Goal: Transaction & Acquisition: Purchase product/service

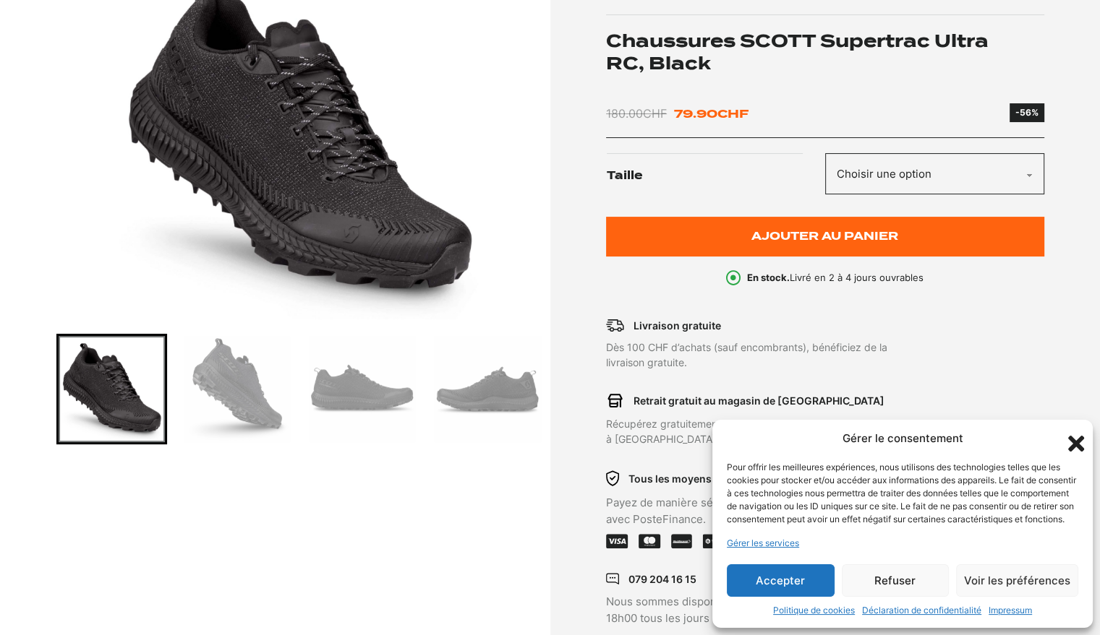
scroll to position [217, 0]
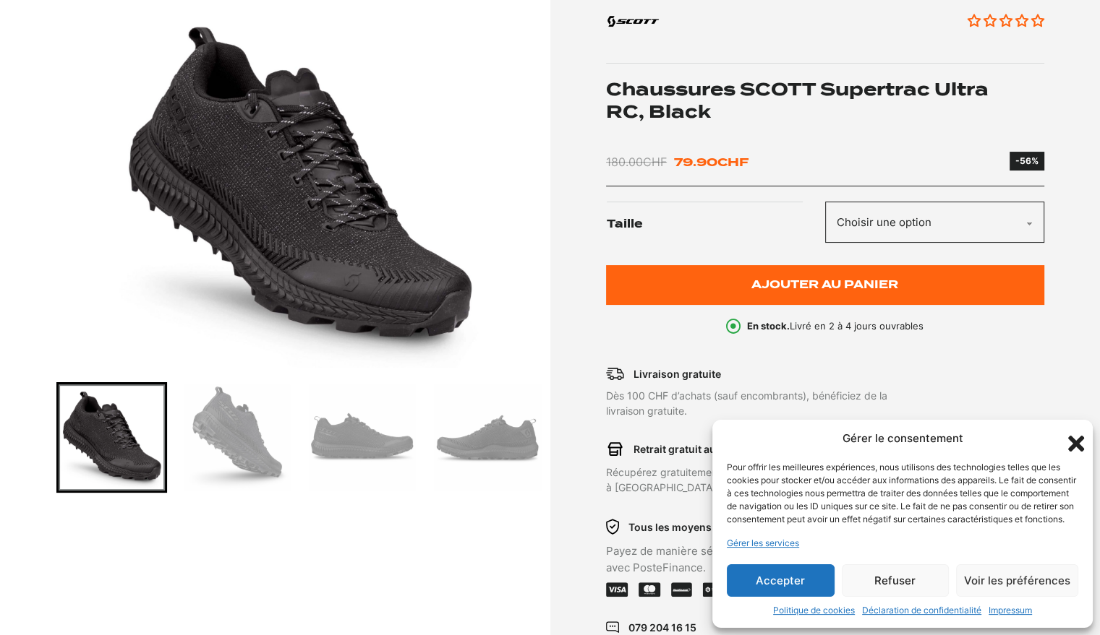
click at [241, 444] on img "Go to slide 2" at bounding box center [237, 438] width 106 height 106
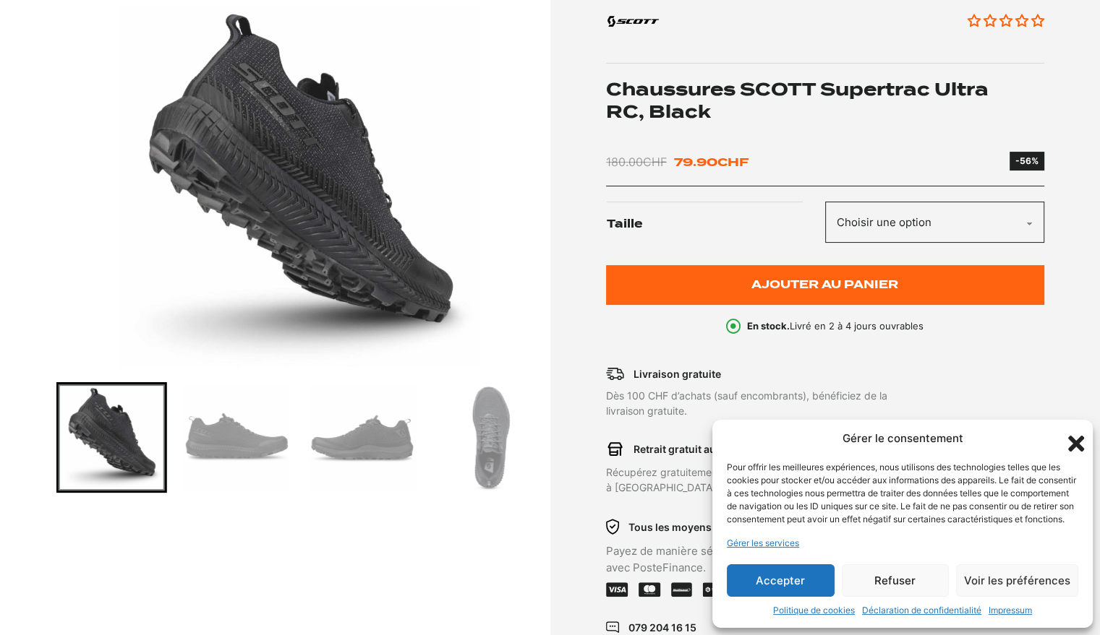
click at [273, 434] on img "Go to slide 3" at bounding box center [237, 438] width 106 height 106
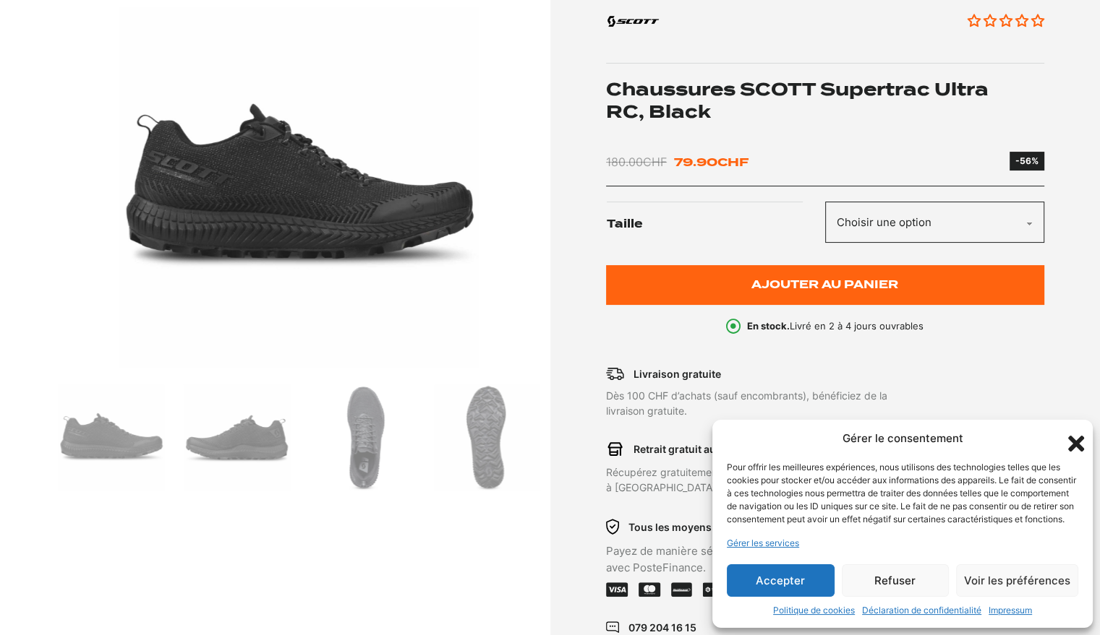
click at [311, 431] on img "Go to slide 5" at bounding box center [362, 438] width 106 height 106
click at [367, 433] on img "Go to slide 5" at bounding box center [362, 438] width 106 height 106
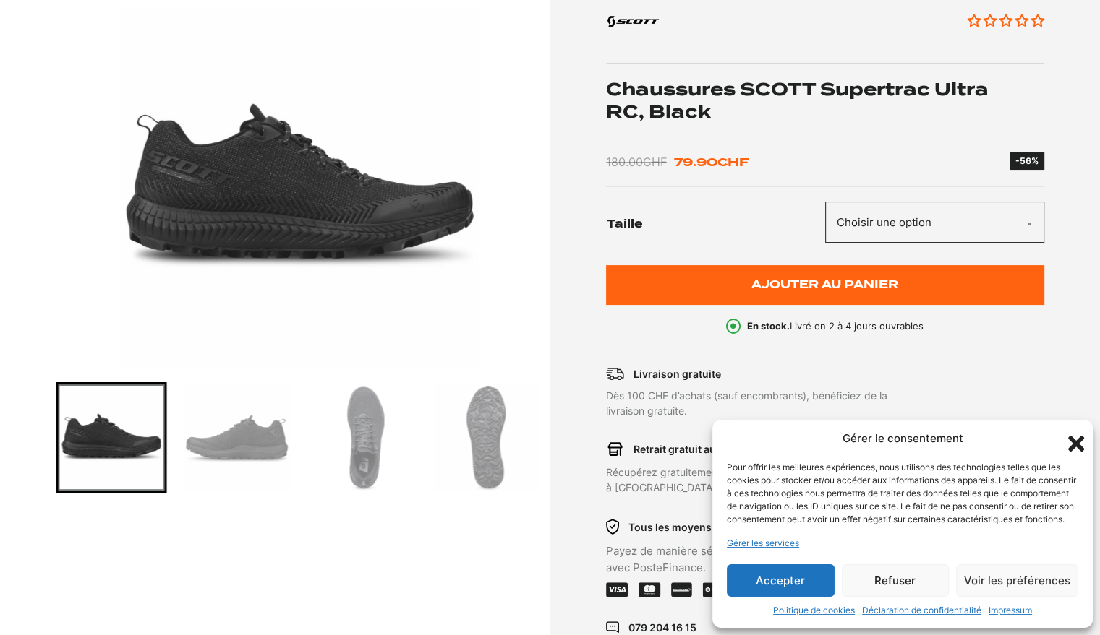
click at [495, 436] on img "Go to slide 6" at bounding box center [487, 438] width 106 height 106
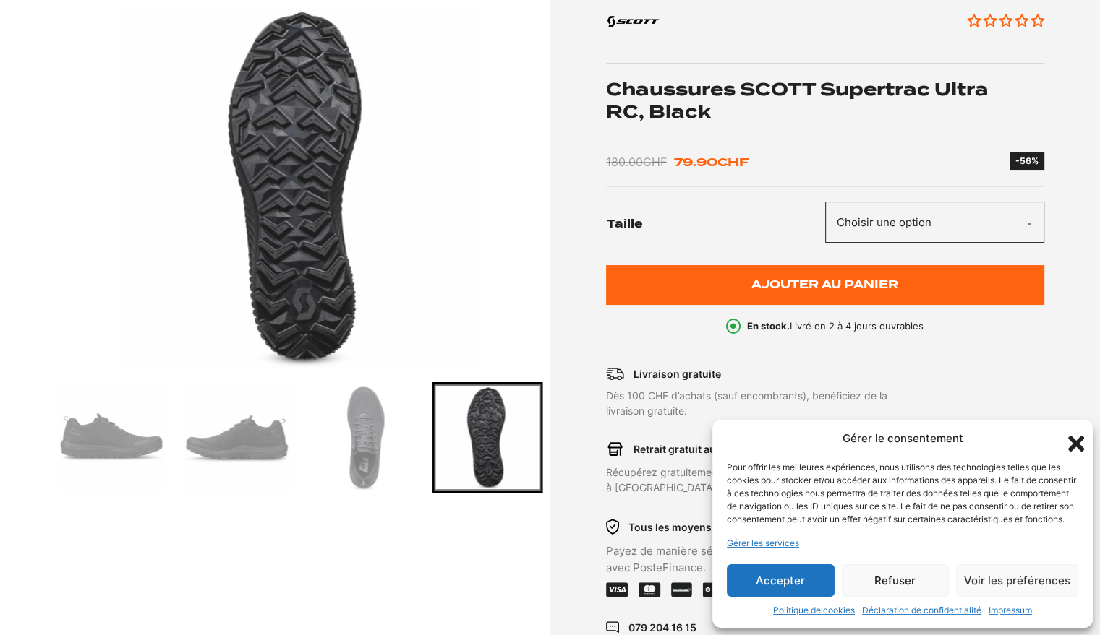
click at [858, 214] on select "Choisir une option 40 40.5 42 42.5 43 44 44.5 45 45.5 46 47" at bounding box center [934, 222] width 219 height 41
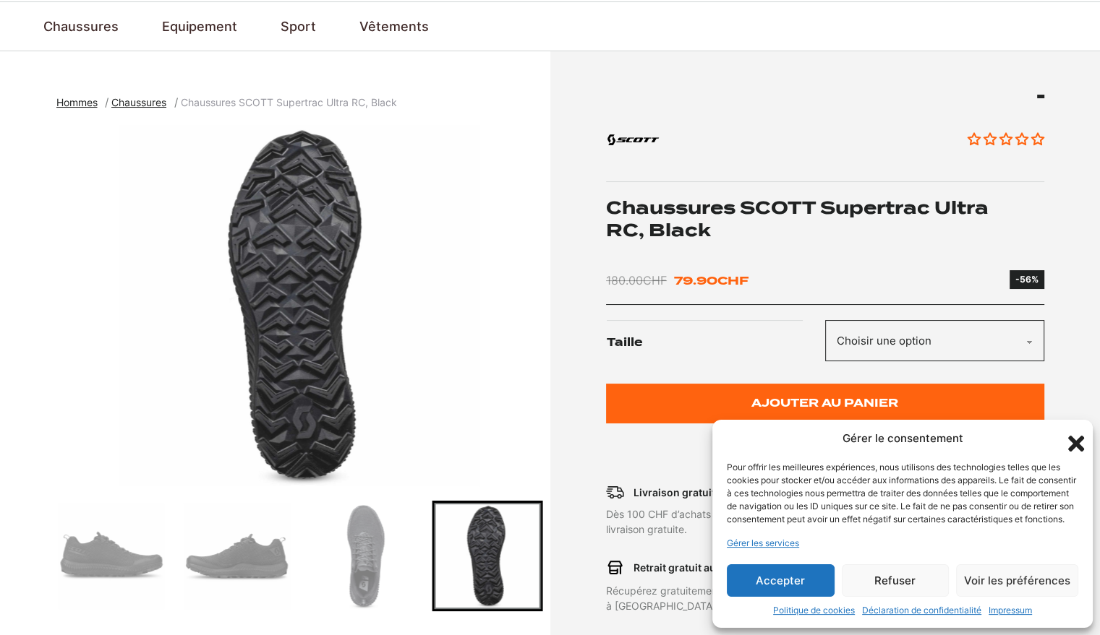
scroll to position [0, 0]
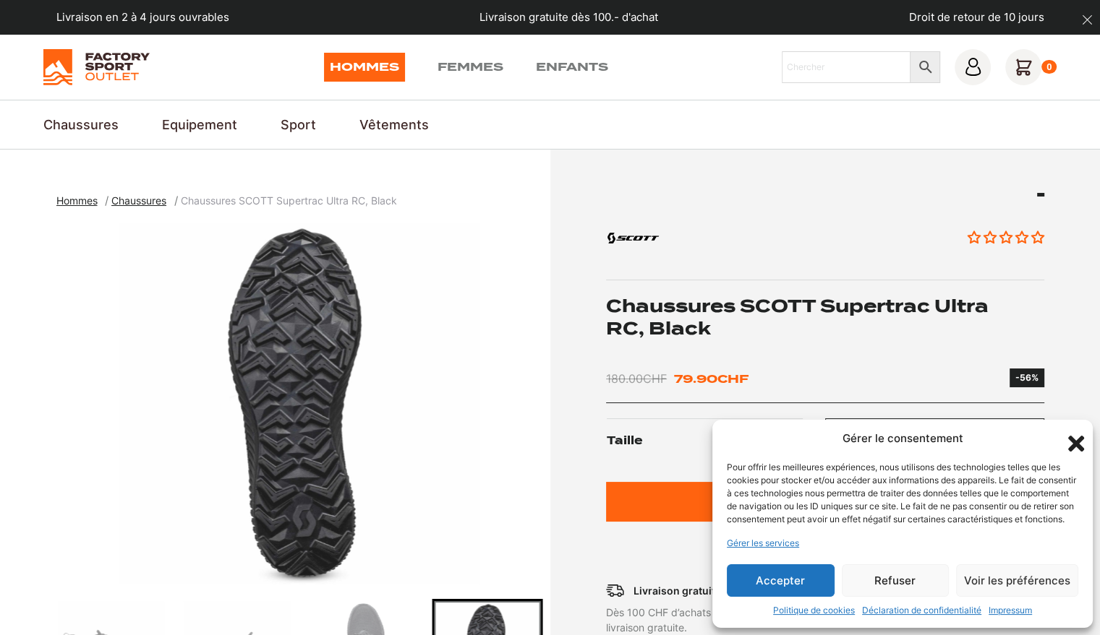
click at [364, 56] on link "Hommes" at bounding box center [364, 67] width 81 height 29
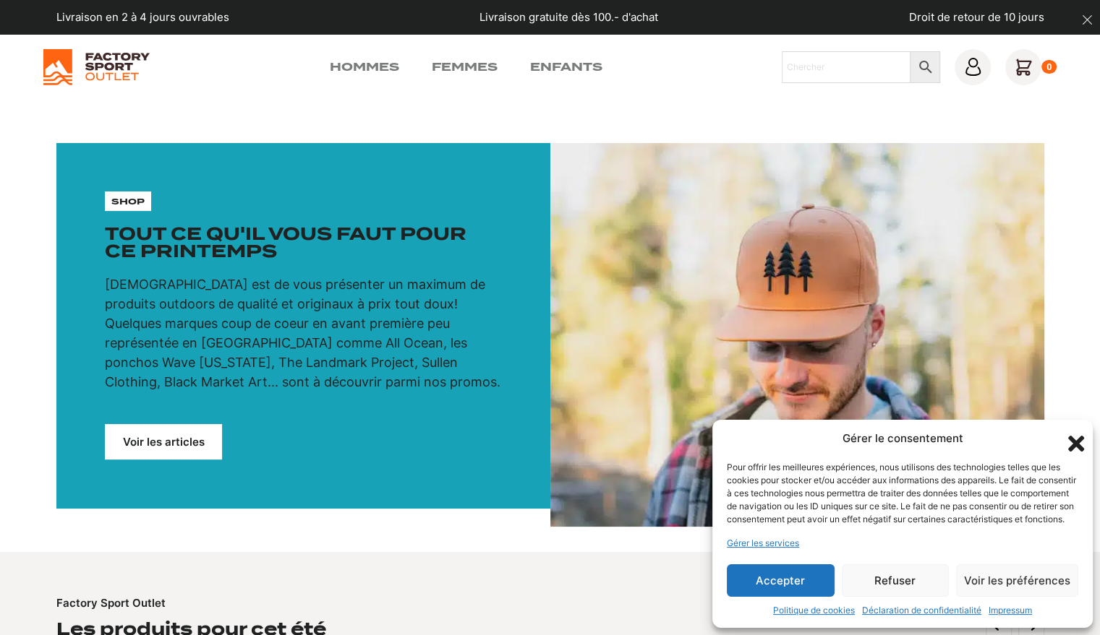
click at [372, 64] on link "Hommes" at bounding box center [364, 67] width 69 height 17
click at [184, 434] on link "Voir les articles" at bounding box center [163, 441] width 117 height 35
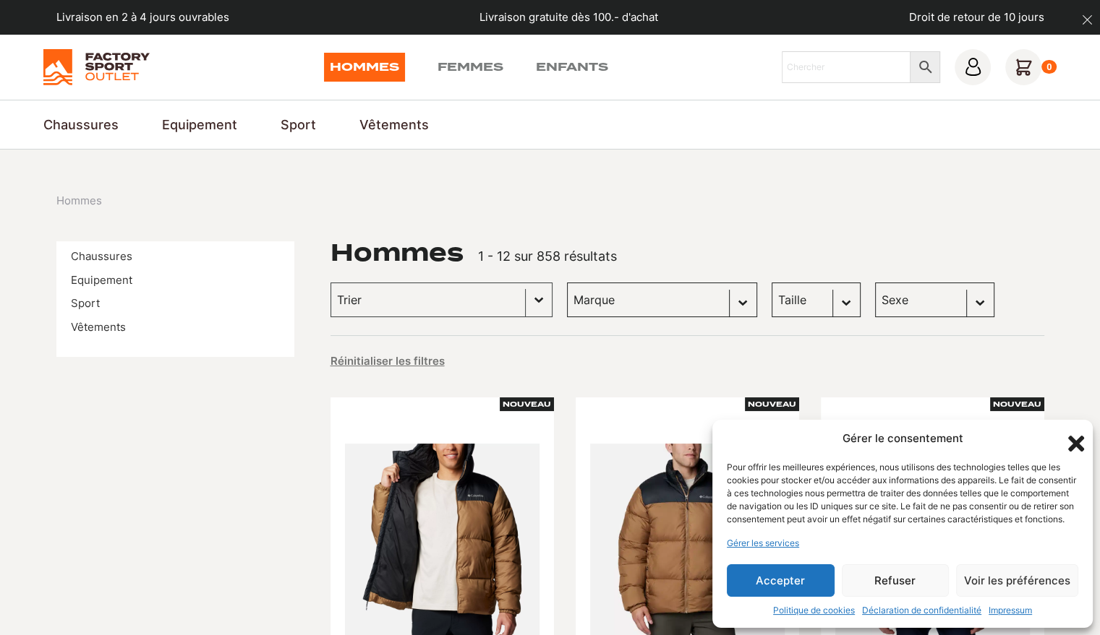
scroll to position [361, 0]
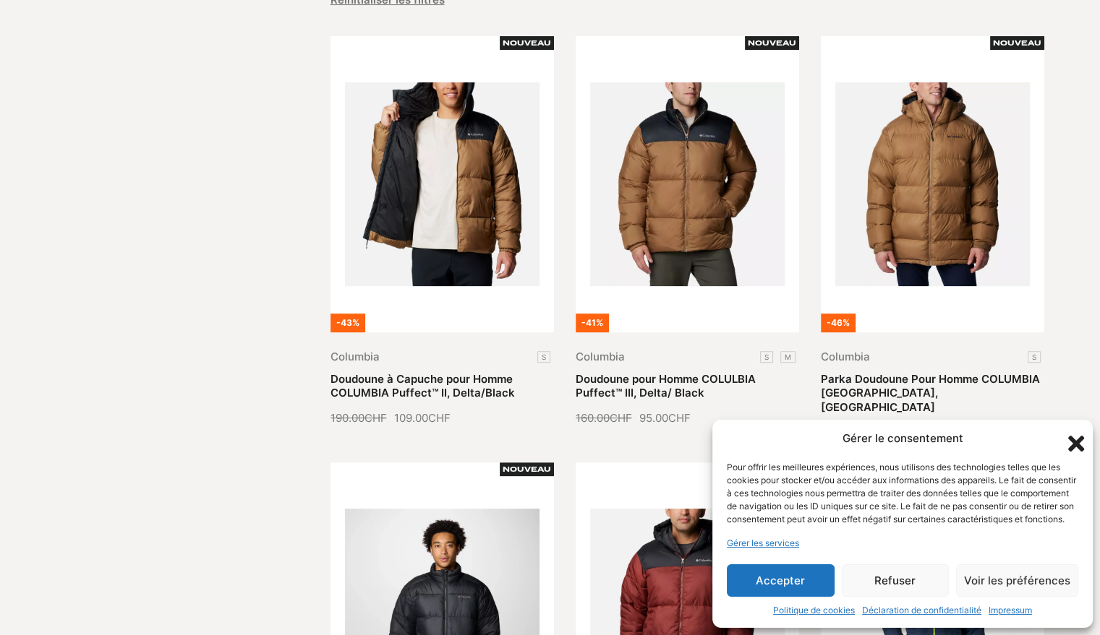
click at [755, 578] on button "Accepter" at bounding box center [781, 581] width 108 height 33
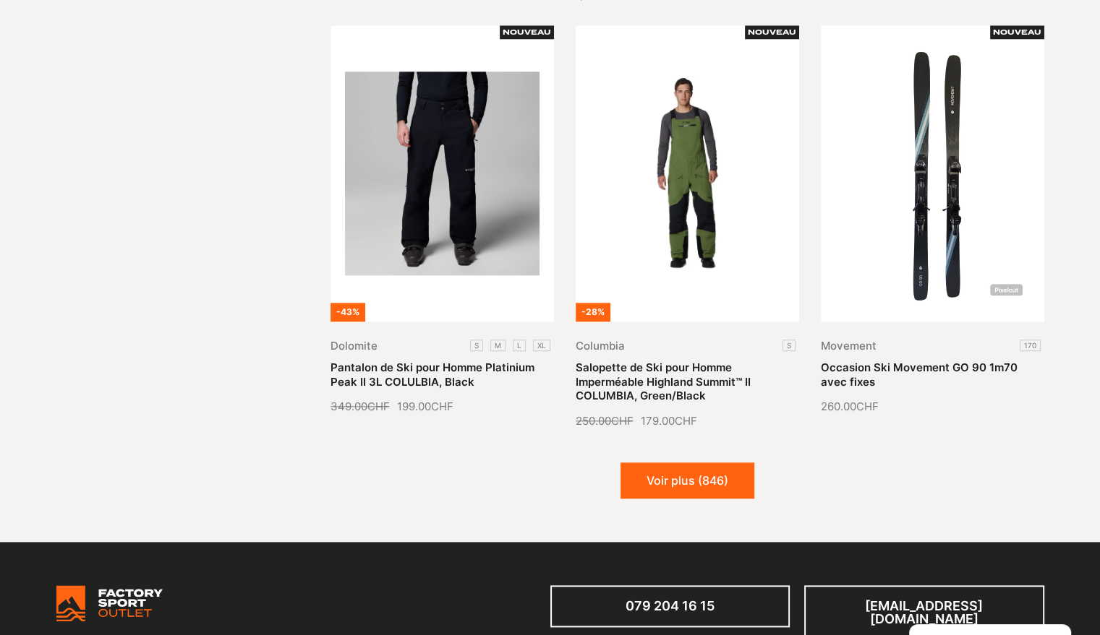
scroll to position [1735, 0]
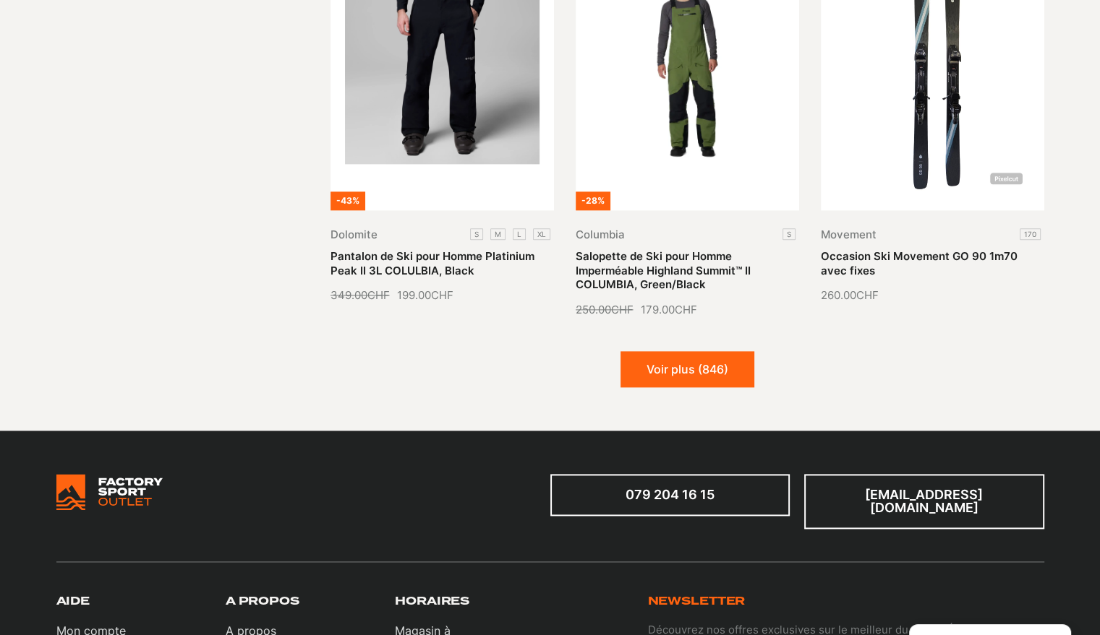
click at [726, 360] on button "Voir plus (846)" at bounding box center [687, 369] width 134 height 36
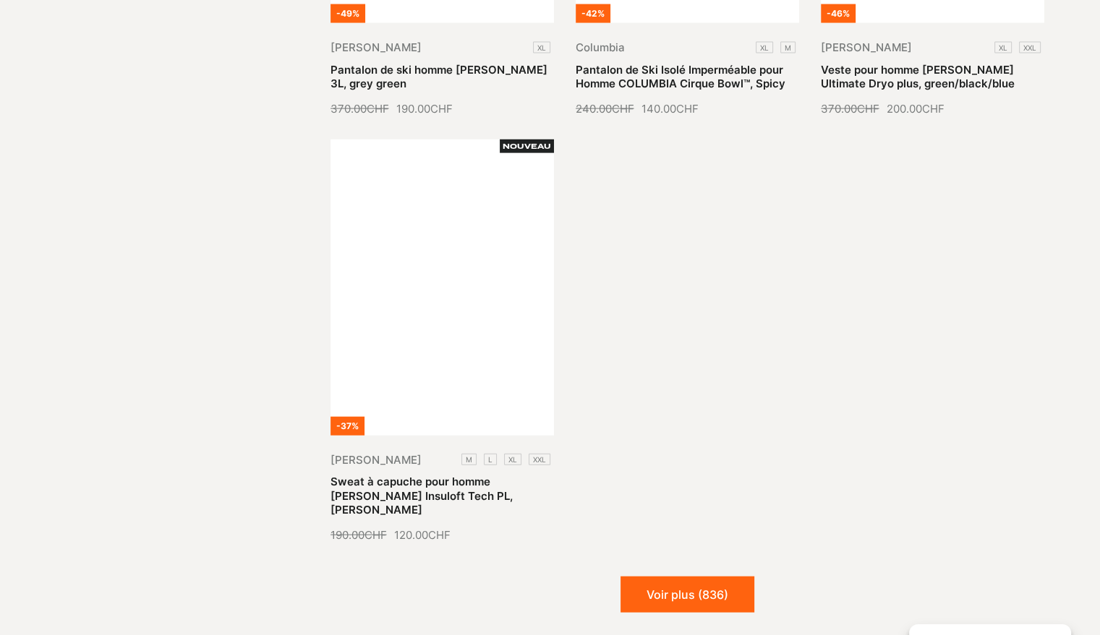
scroll to position [3398, 0]
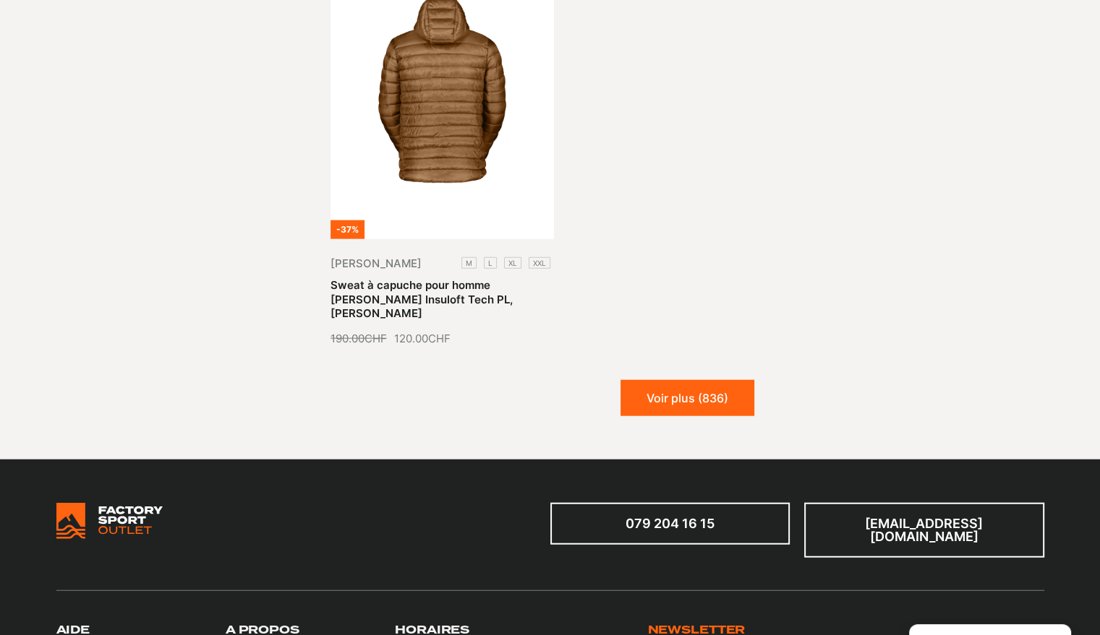
click at [717, 380] on button "Voir plus (836)" at bounding box center [687, 398] width 134 height 36
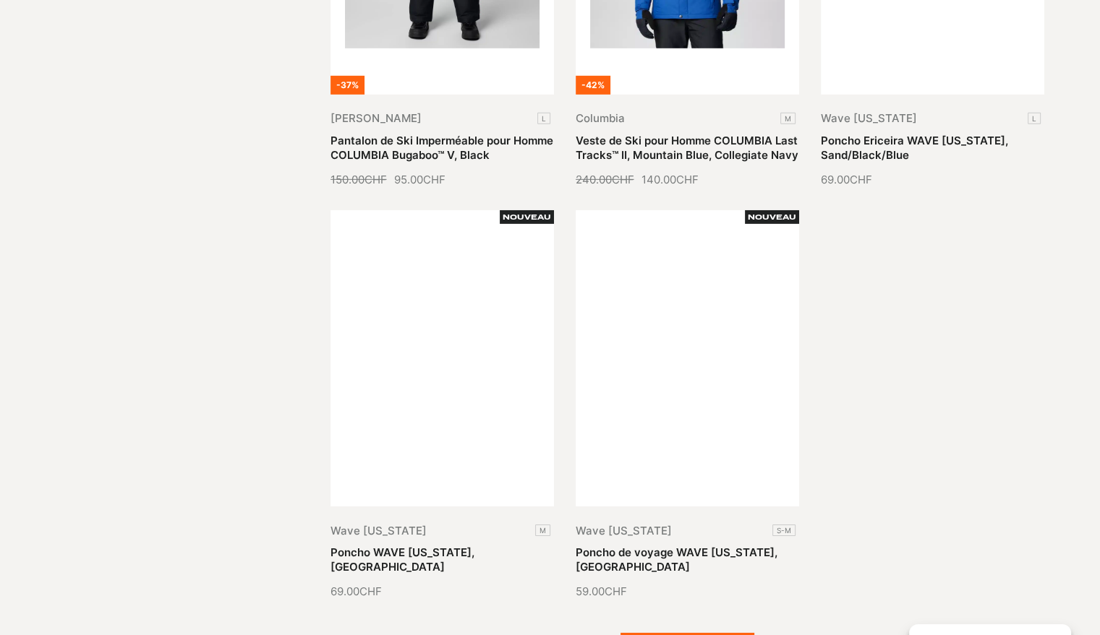
scroll to position [4410, 0]
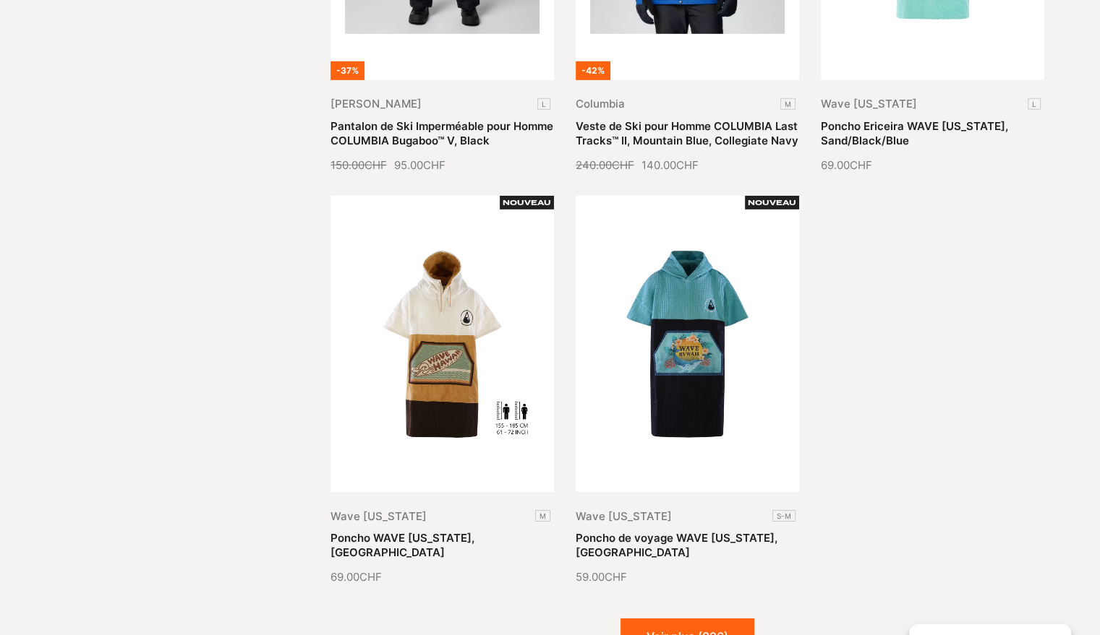
click at [712, 619] on button "Voir plus (826)" at bounding box center [687, 637] width 134 height 36
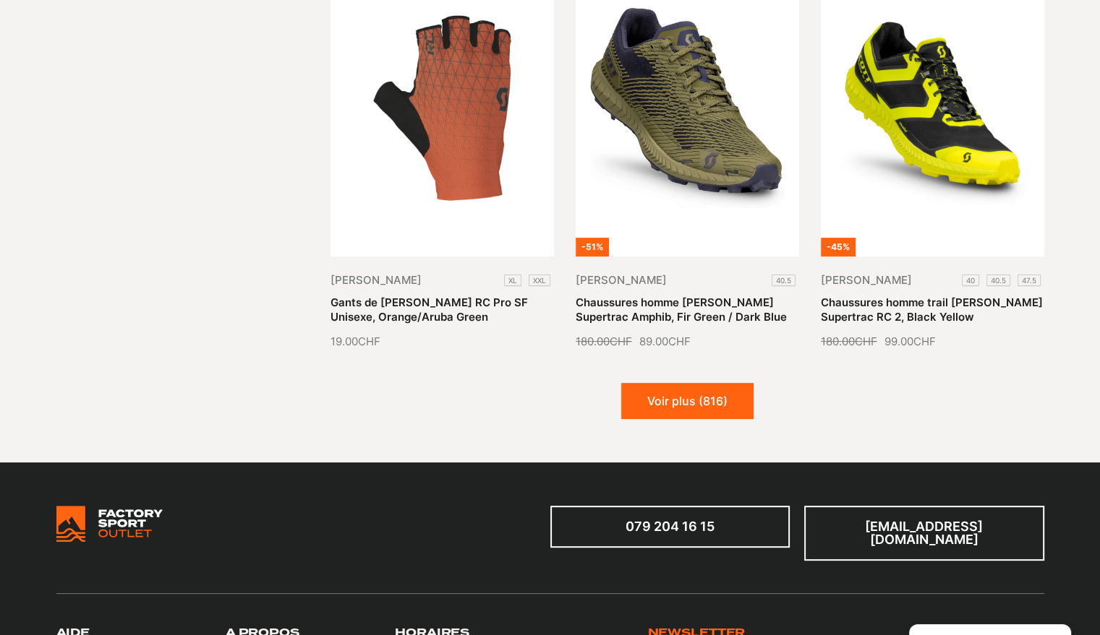
scroll to position [5928, 0]
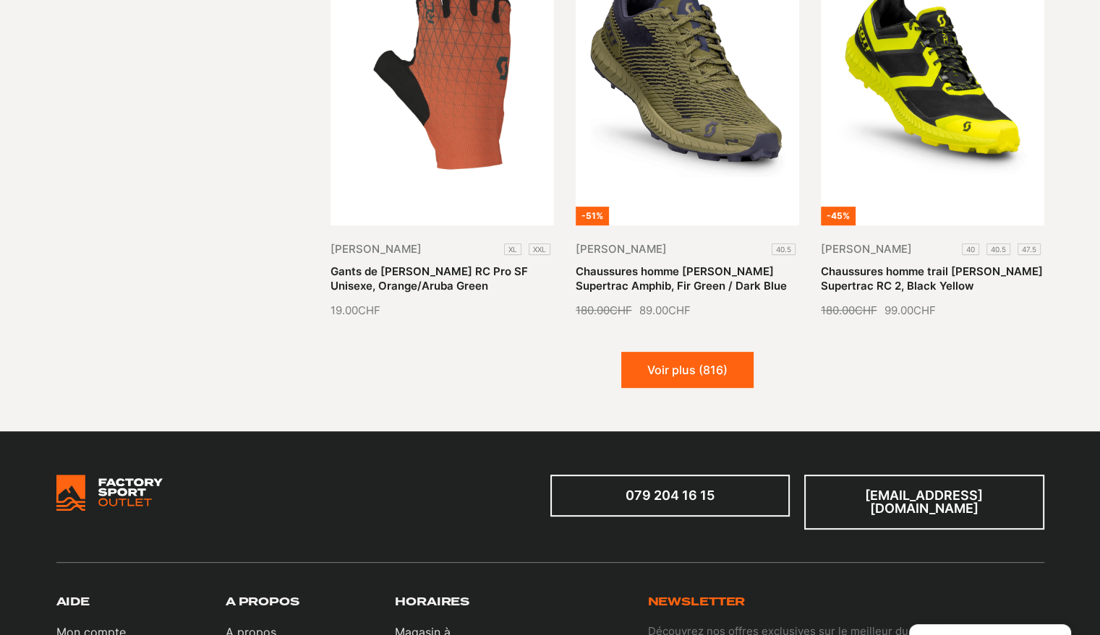
click at [686, 352] on button "Voir plus (816)" at bounding box center [687, 370] width 132 height 36
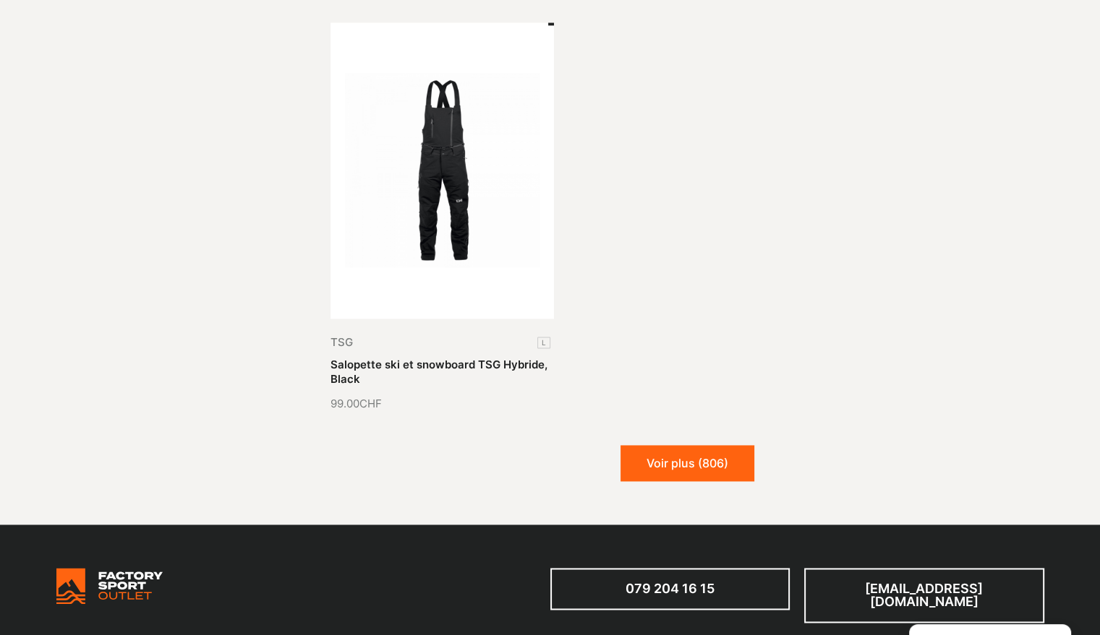
scroll to position [7519, 0]
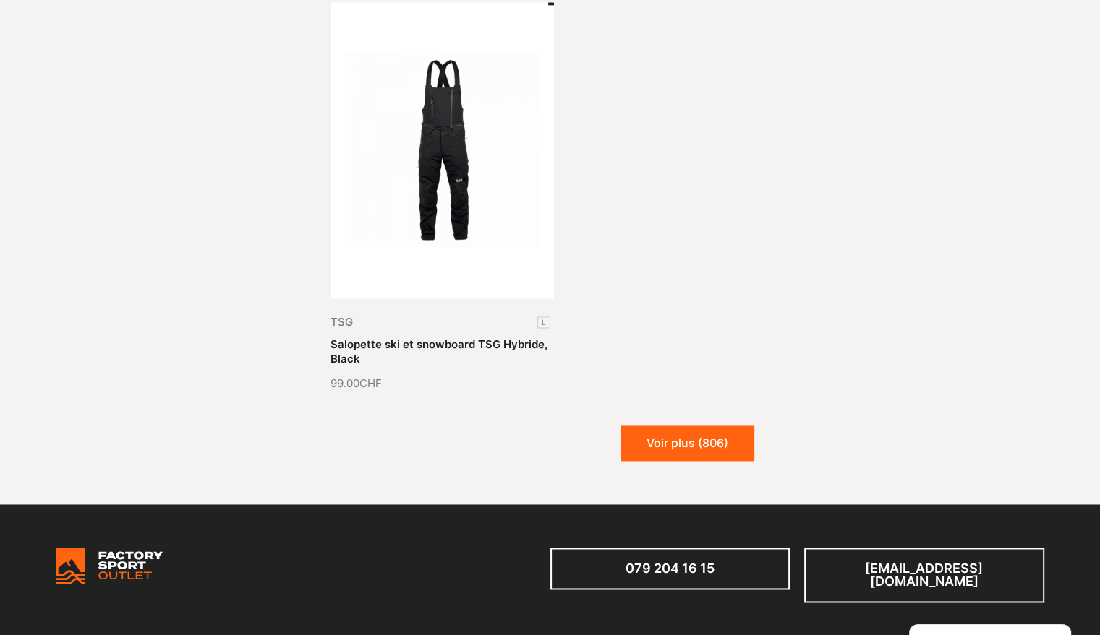
click at [685, 425] on button "Voir plus (806)" at bounding box center [687, 443] width 134 height 36
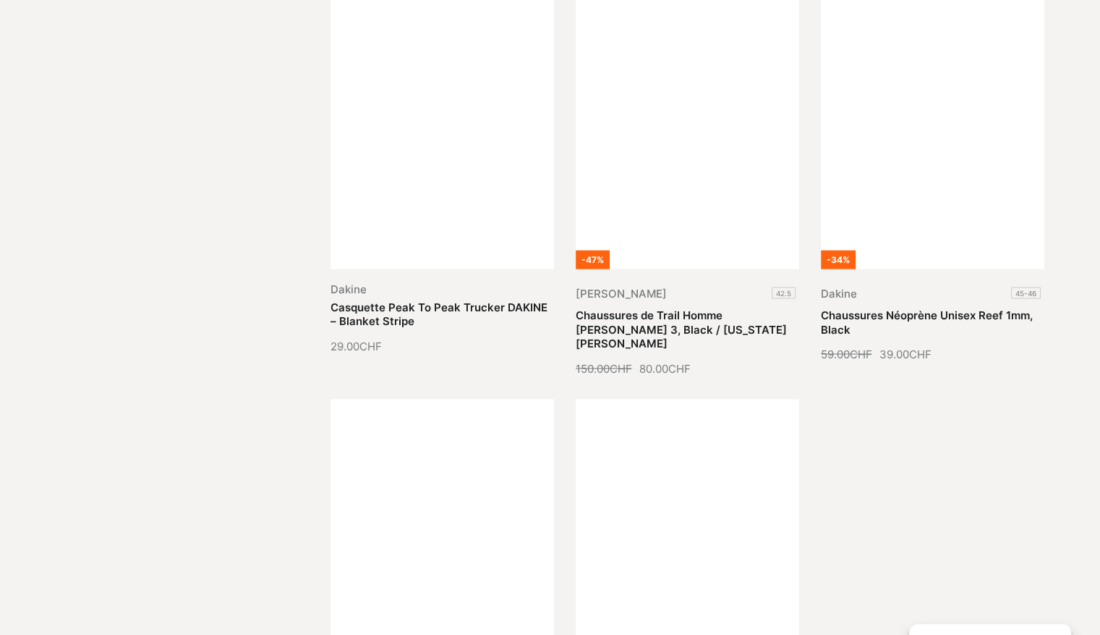
scroll to position [8675, 0]
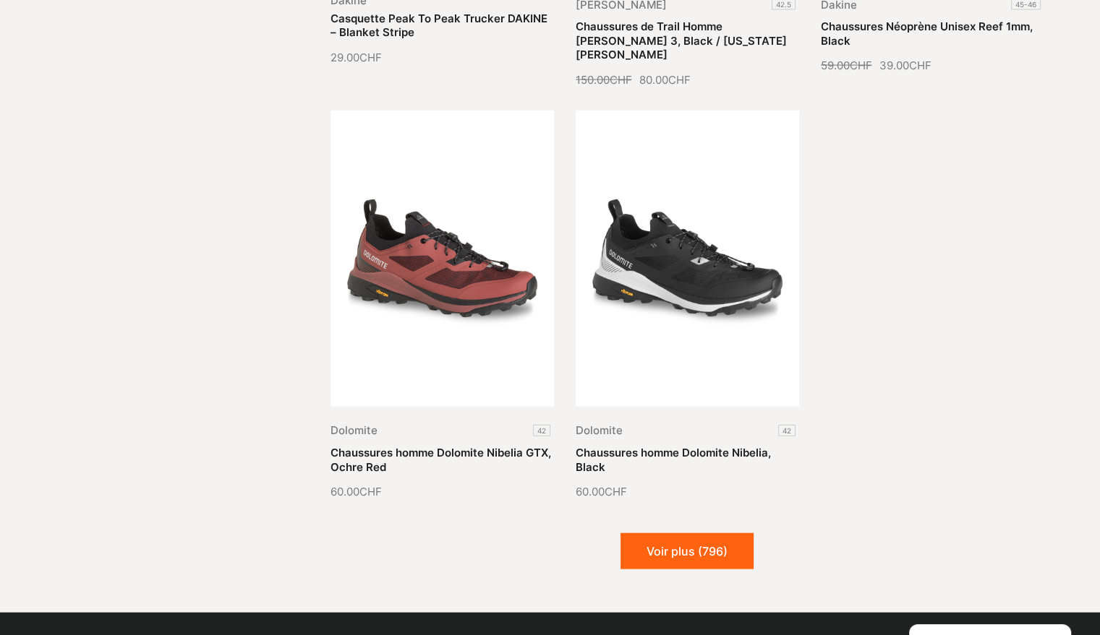
click at [711, 534] on button "Voir plus (796)" at bounding box center [686, 552] width 133 height 36
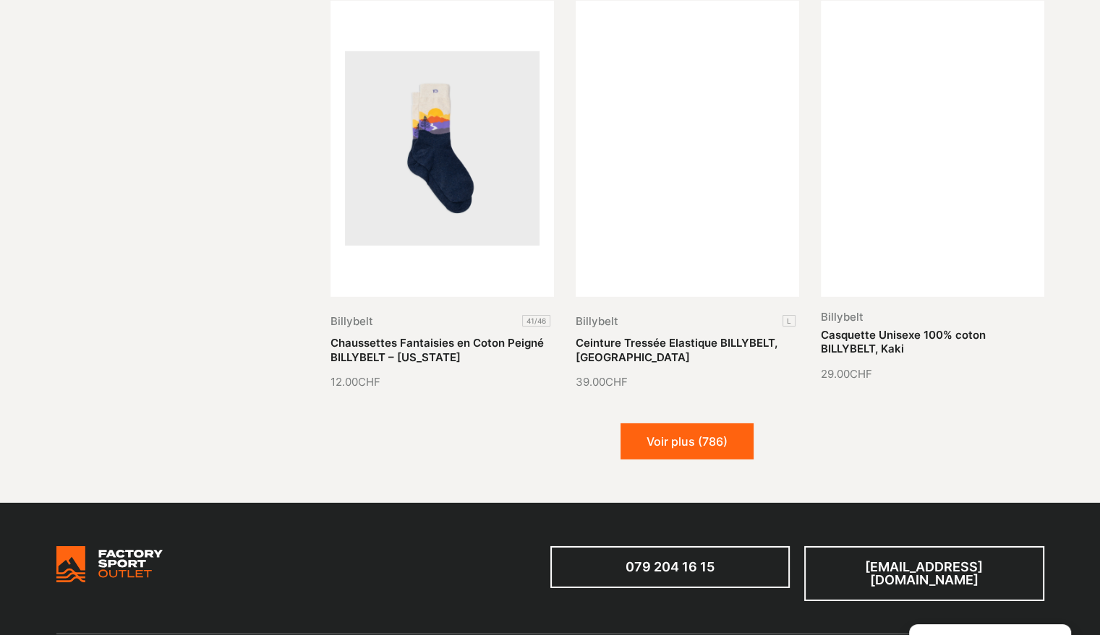
scroll to position [10049, 0]
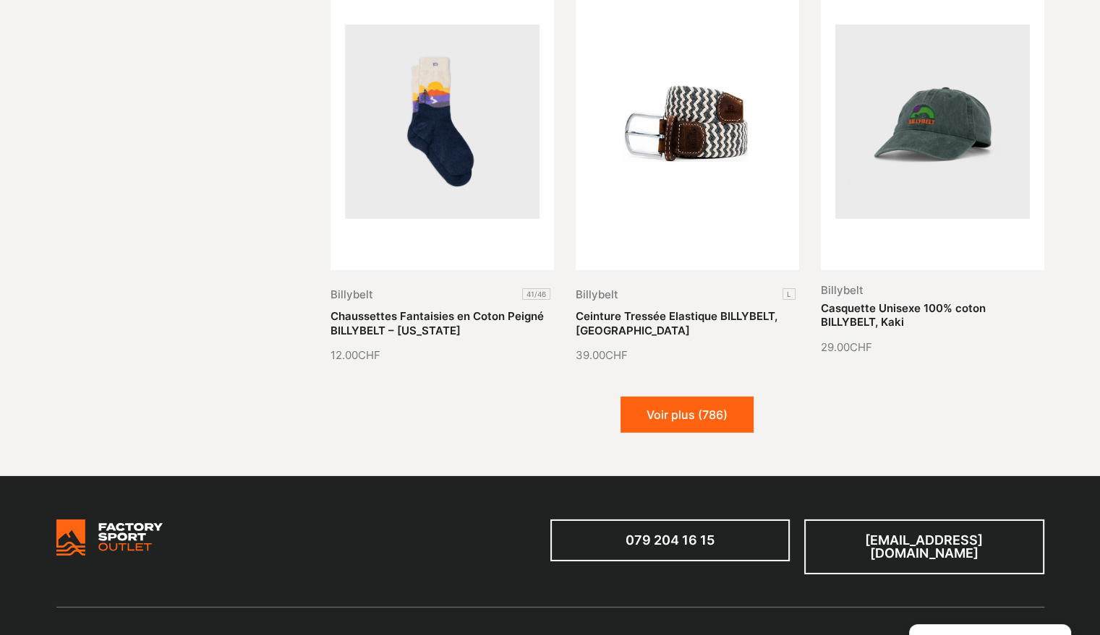
click at [697, 397] on button "Voir plus (786)" at bounding box center [686, 415] width 133 height 36
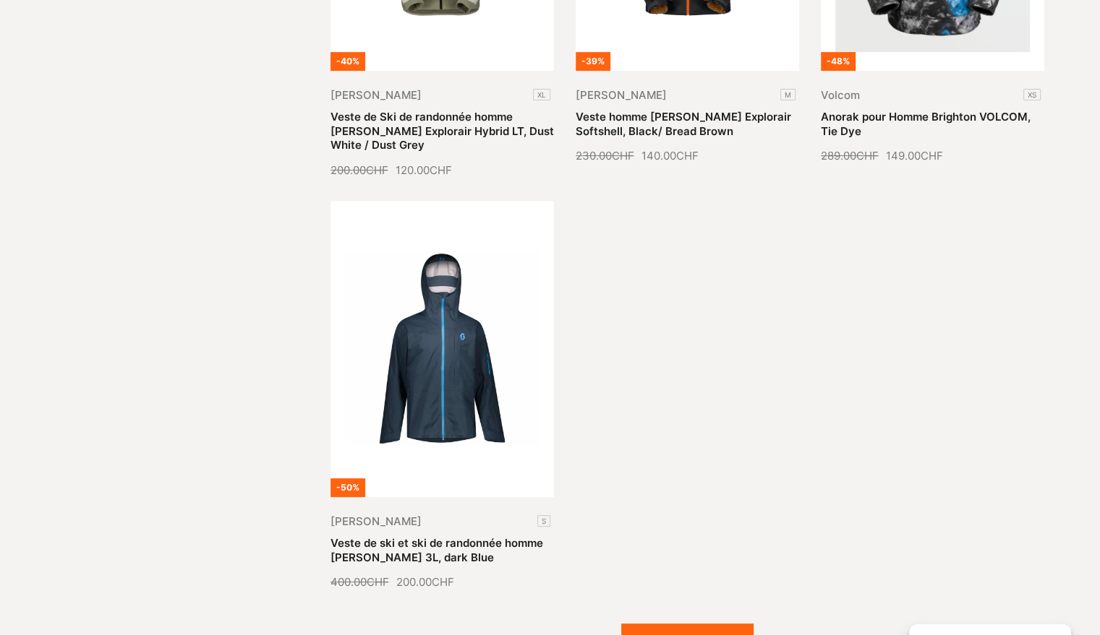
scroll to position [11495, 0]
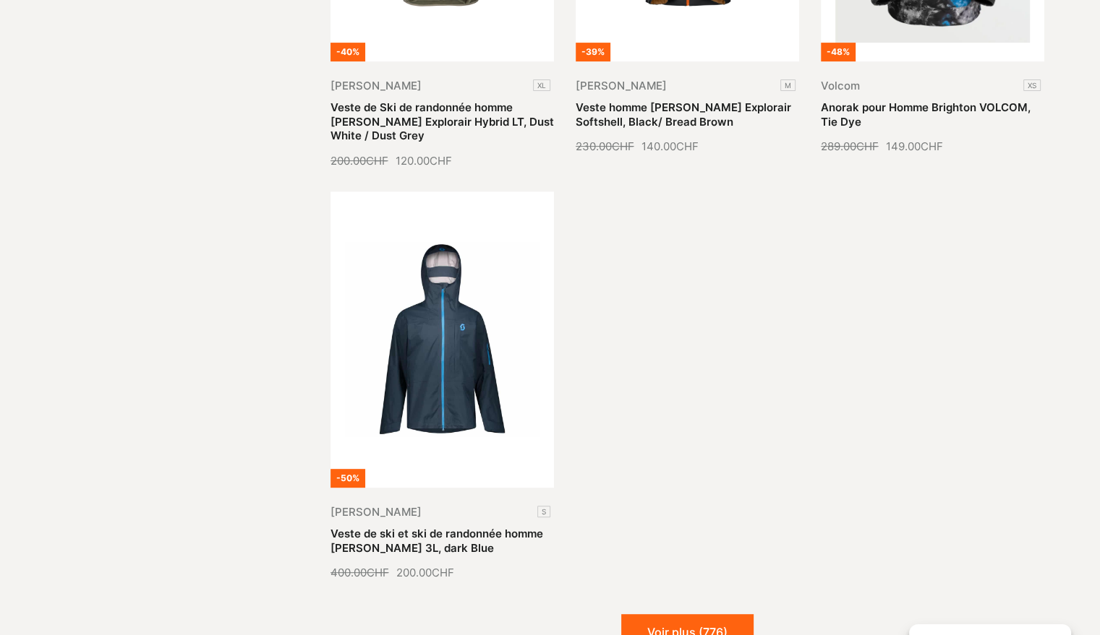
click at [666, 615] on button "Voir plus (776)" at bounding box center [687, 633] width 132 height 36
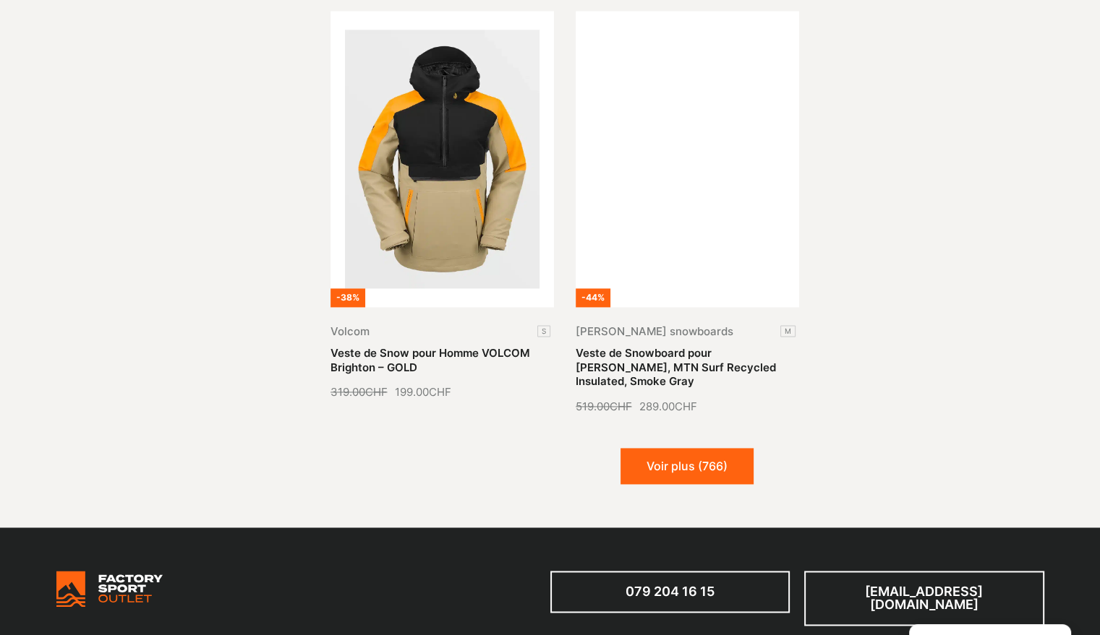
scroll to position [13086, 0]
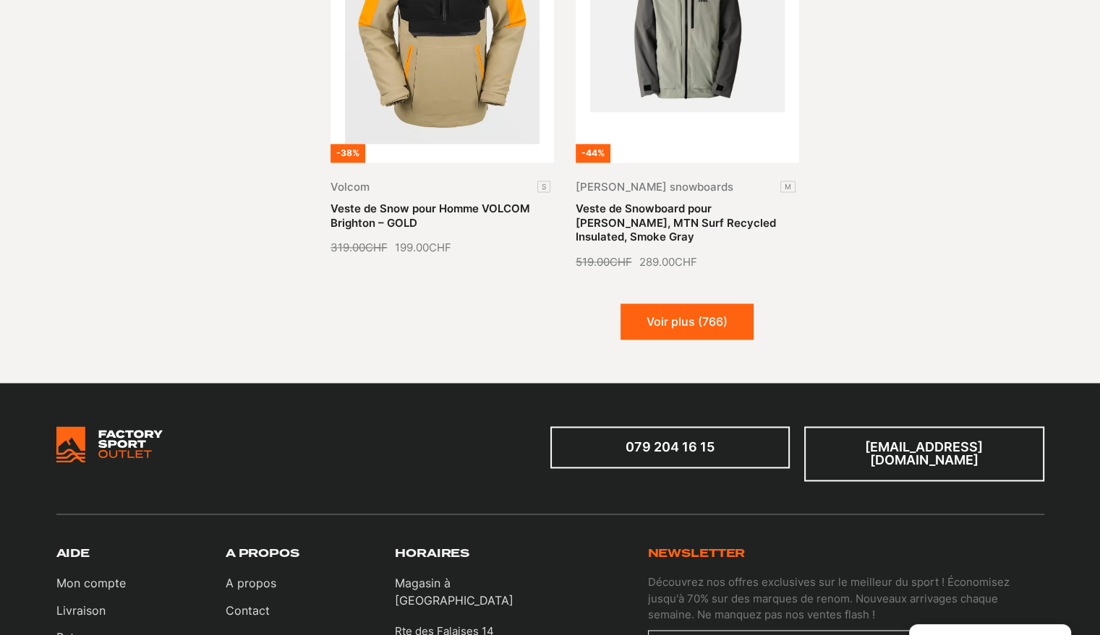
click at [651, 304] on button "Voir plus (766)" at bounding box center [686, 322] width 133 height 36
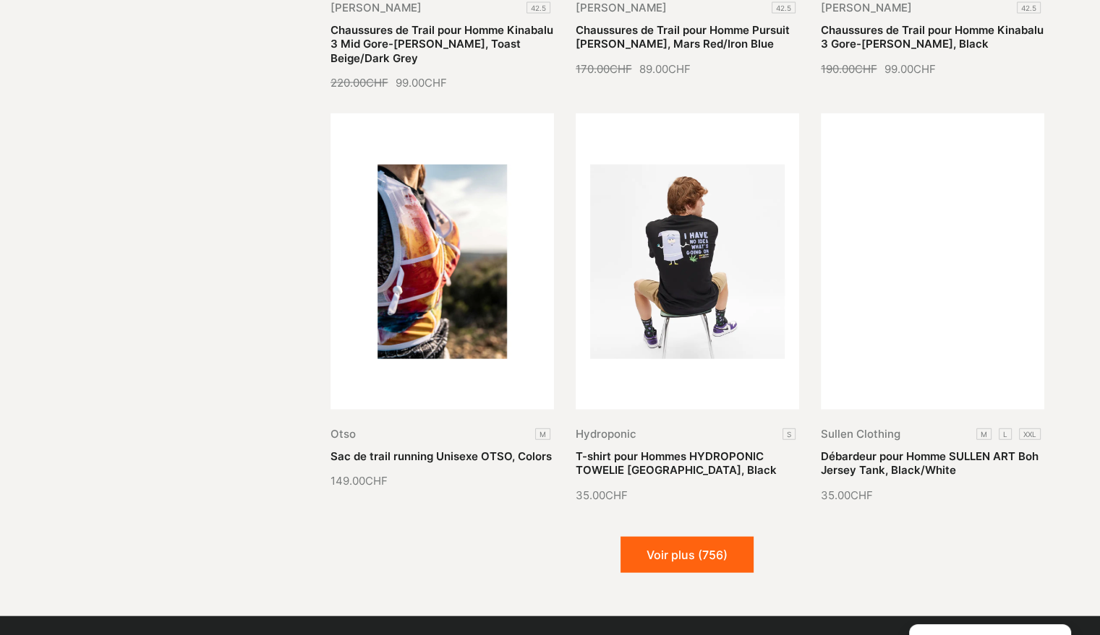
scroll to position [14170, 0]
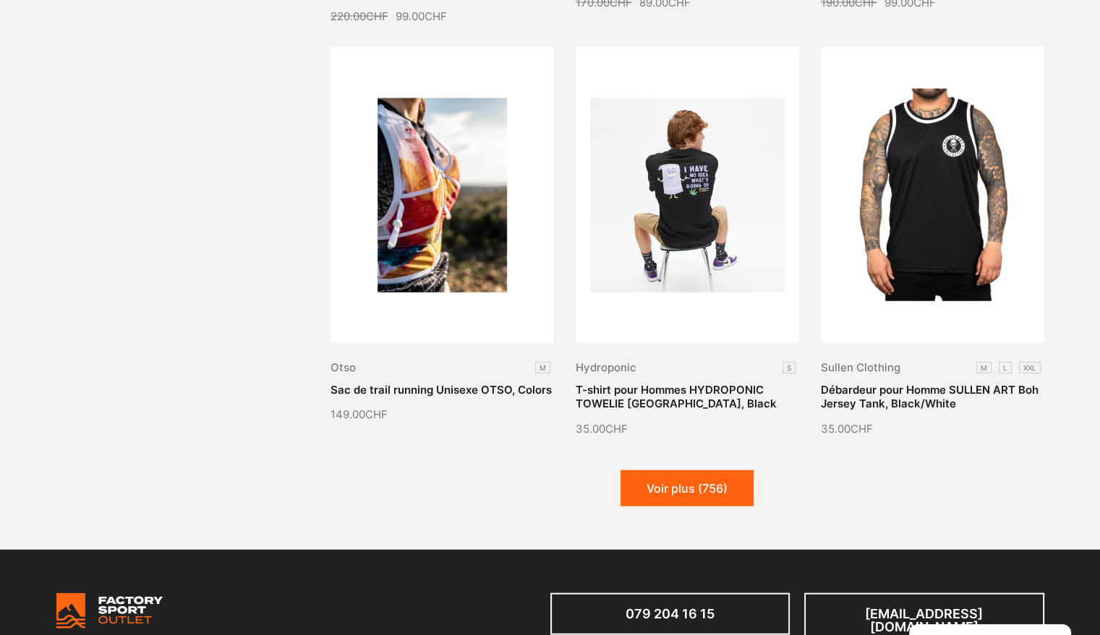
click at [680, 471] on button "Voir plus (756)" at bounding box center [686, 489] width 133 height 36
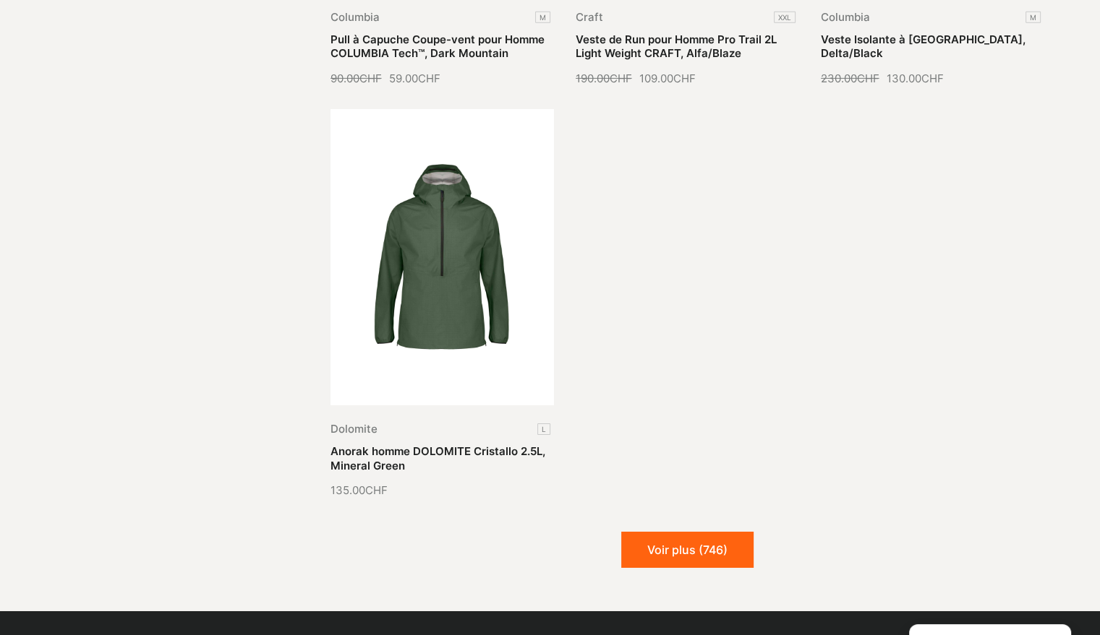
scroll to position [15977, 0]
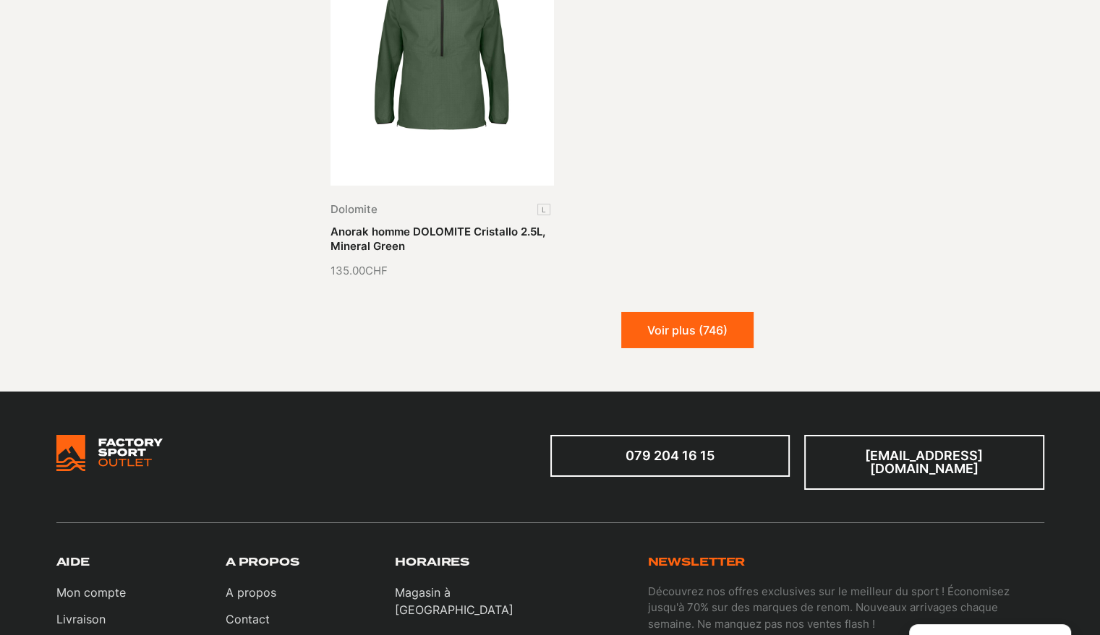
click at [693, 312] on button "Voir plus (746)" at bounding box center [687, 330] width 132 height 36
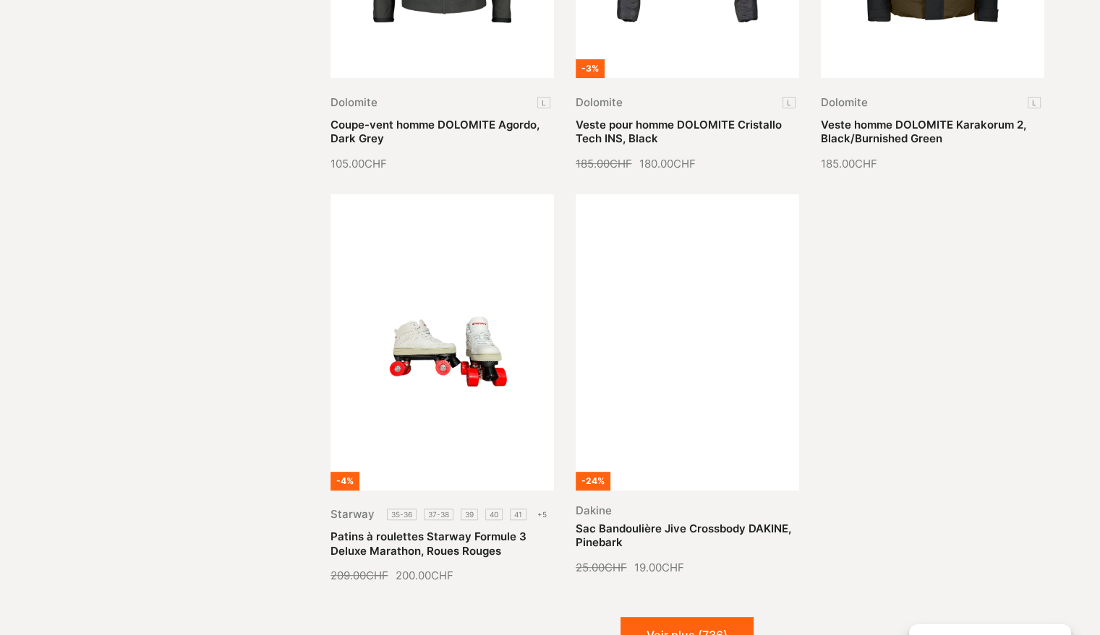
scroll to position [16917, 0]
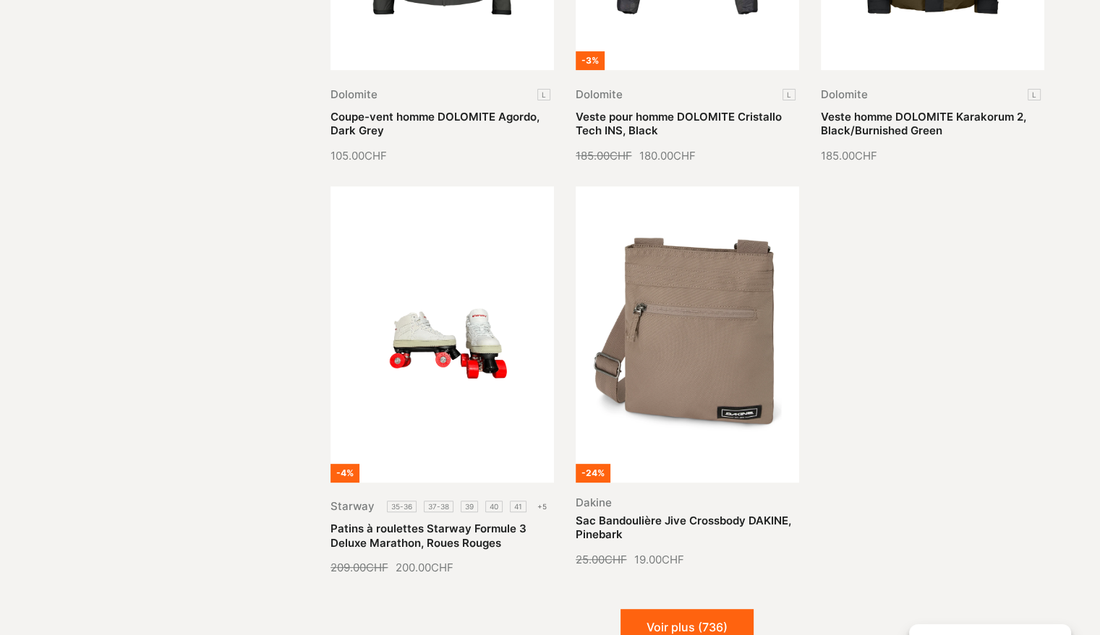
click at [648, 609] on button "Voir plus (736)" at bounding box center [686, 627] width 133 height 36
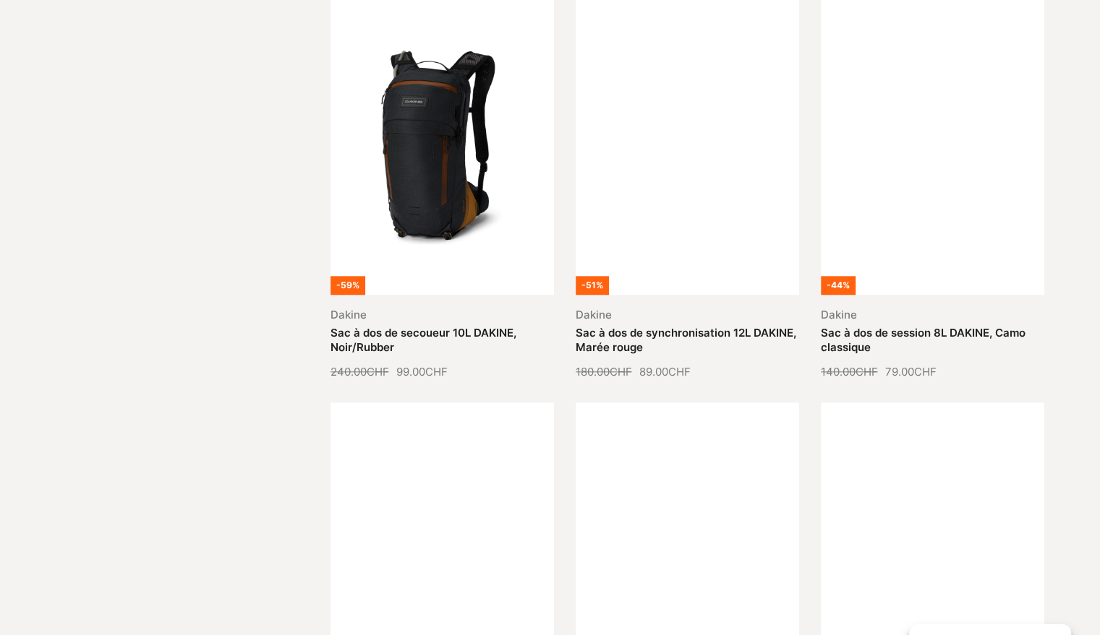
scroll to position [18219, 0]
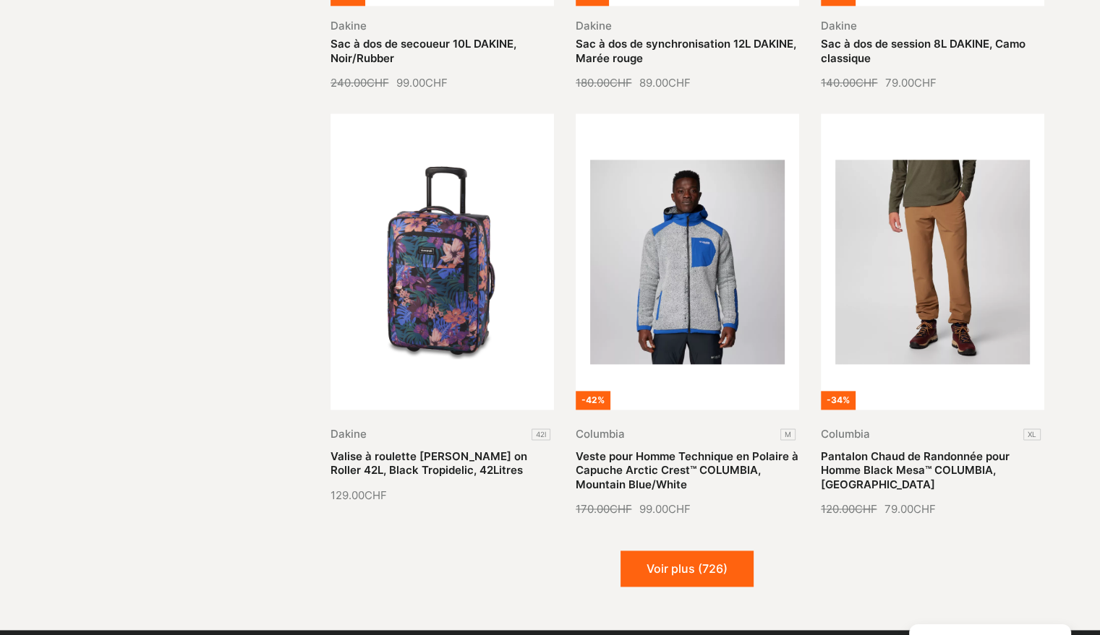
click at [714, 551] on button "Voir plus (726)" at bounding box center [686, 569] width 133 height 36
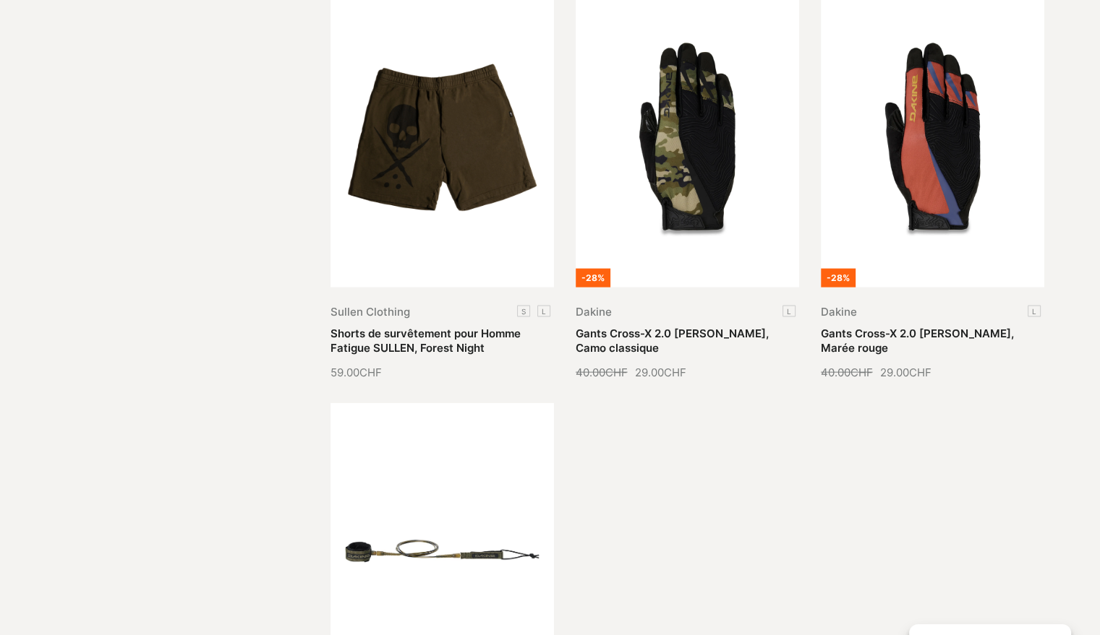
scroll to position [19737, 0]
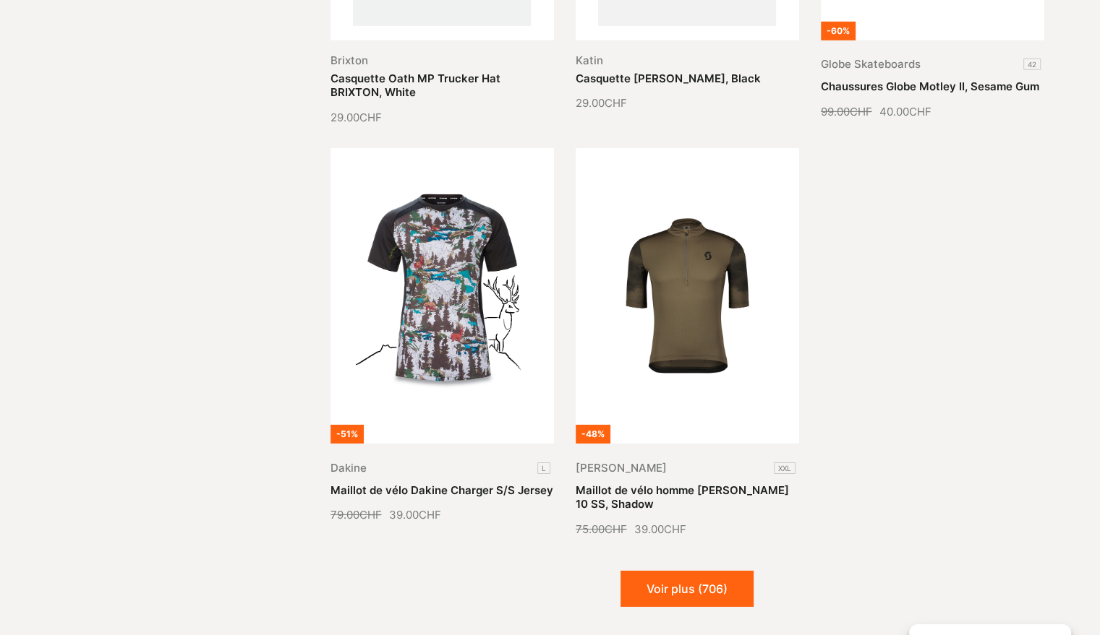
scroll to position [21255, 0]
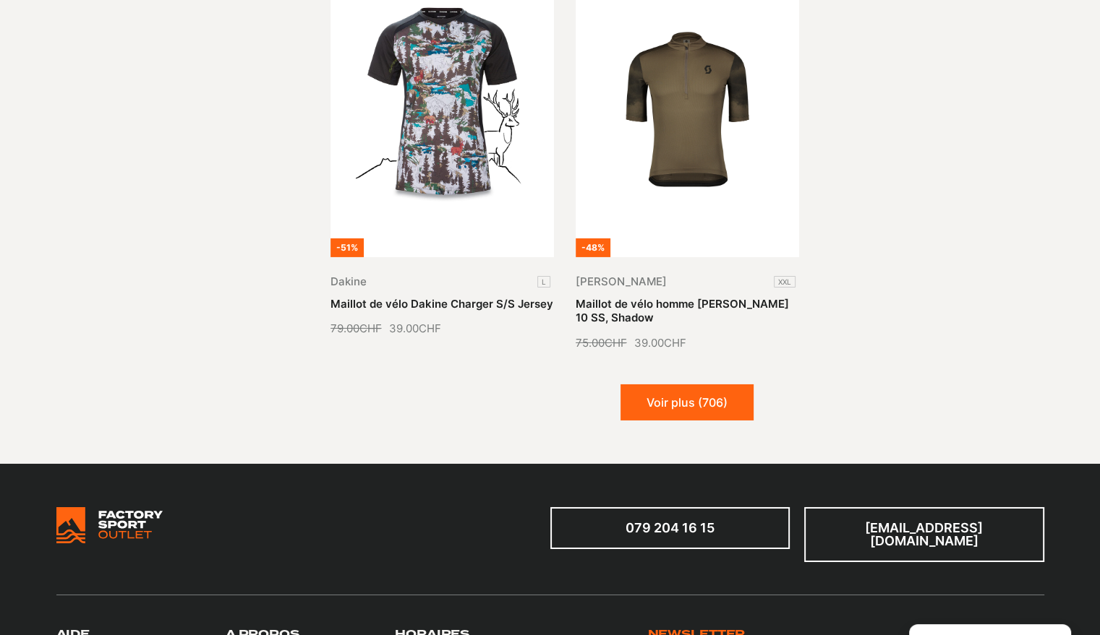
click at [642, 385] on button "Voir plus (706)" at bounding box center [686, 403] width 133 height 36
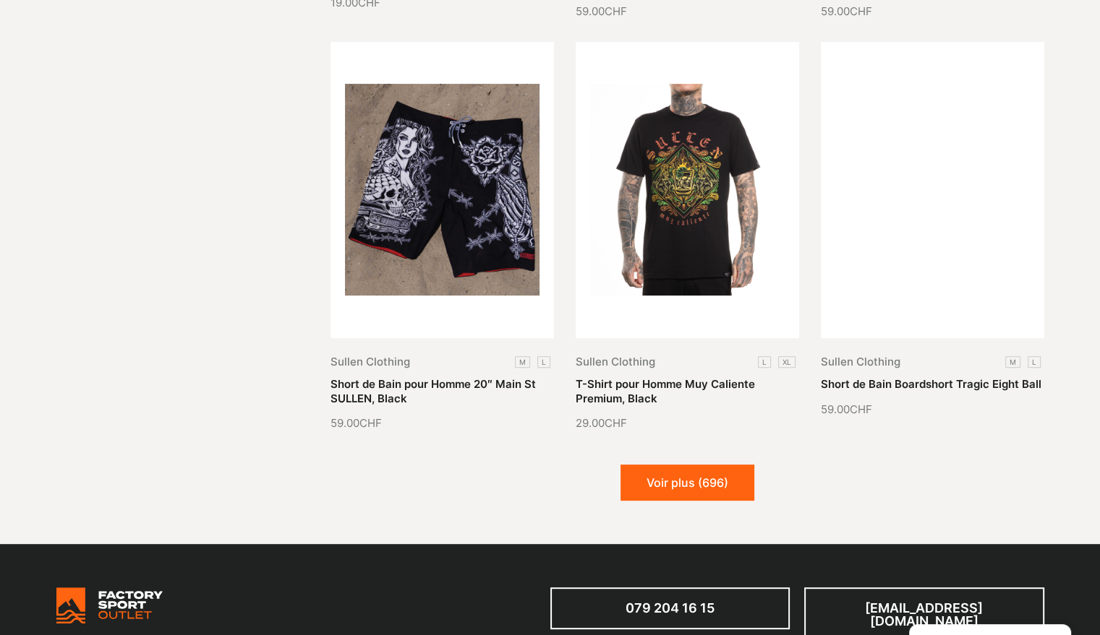
scroll to position [22629, 0]
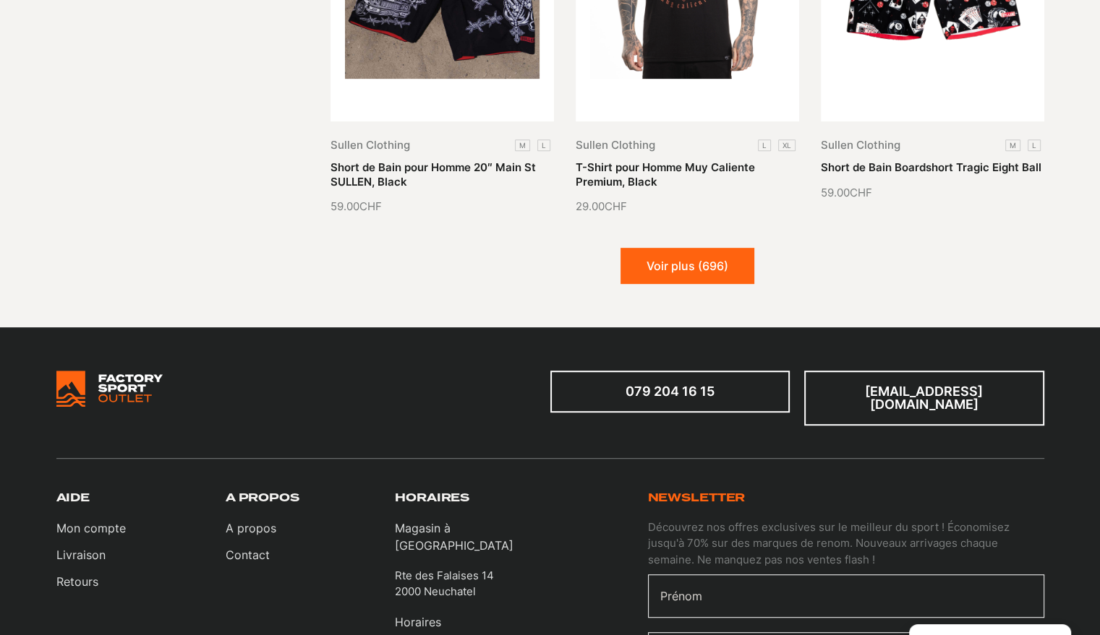
click at [716, 248] on button "Voir plus (696)" at bounding box center [687, 266] width 134 height 36
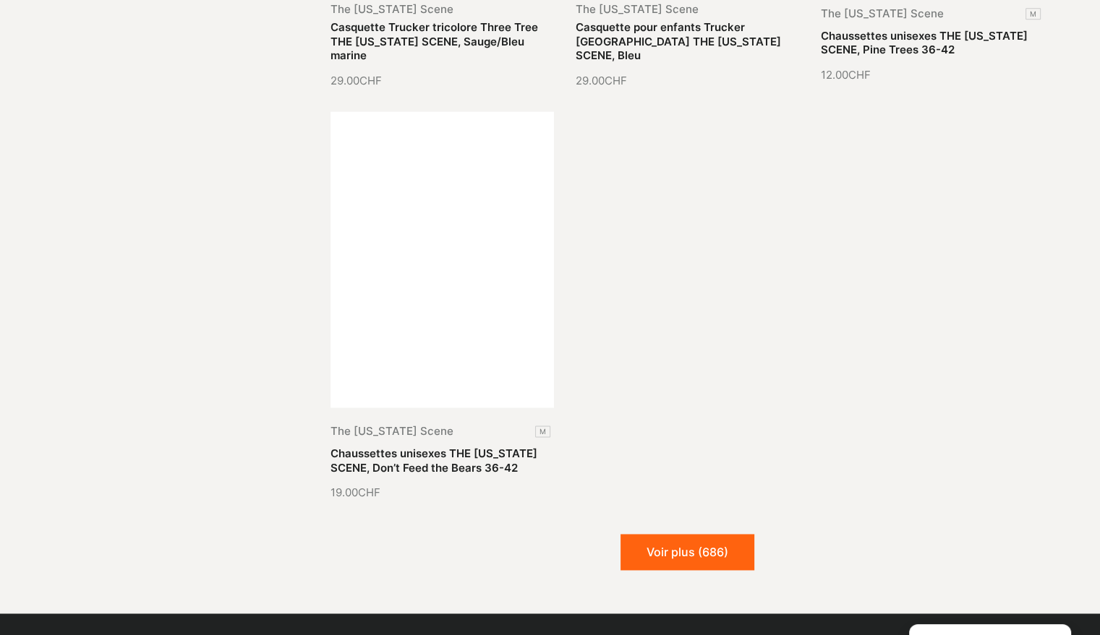
scroll to position [24147, 0]
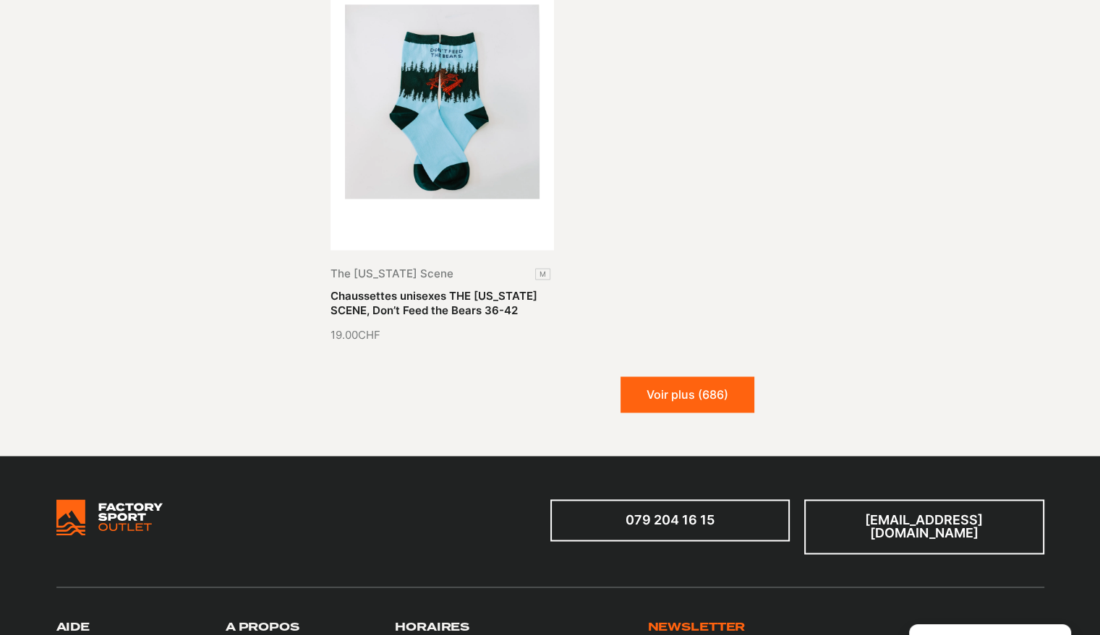
click at [695, 377] on button "Voir plus (686)" at bounding box center [687, 395] width 134 height 36
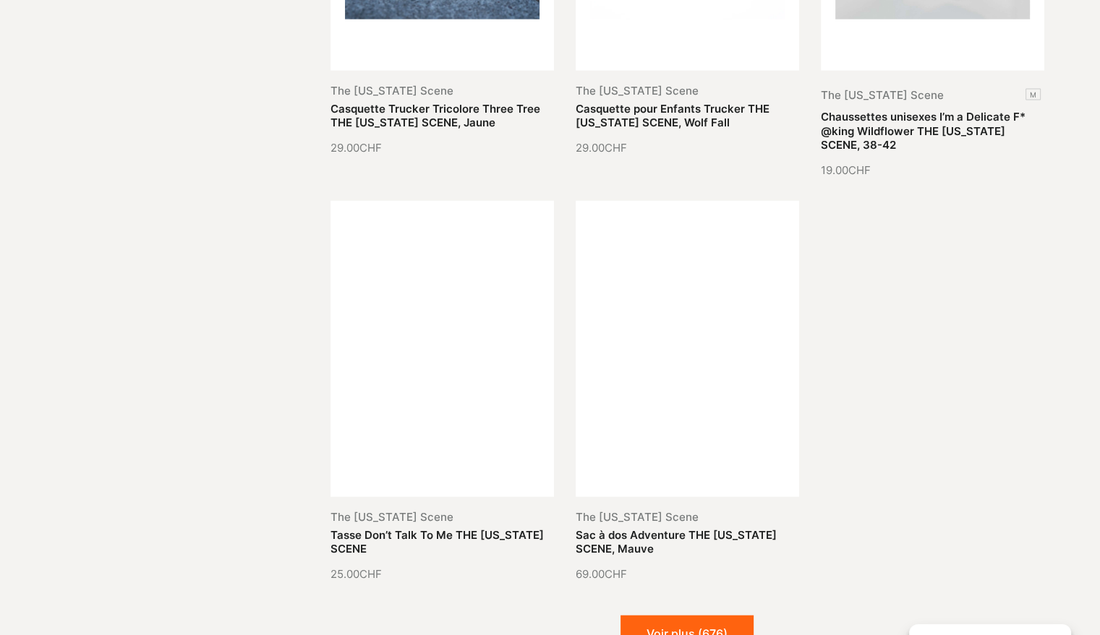
scroll to position [25231, 0]
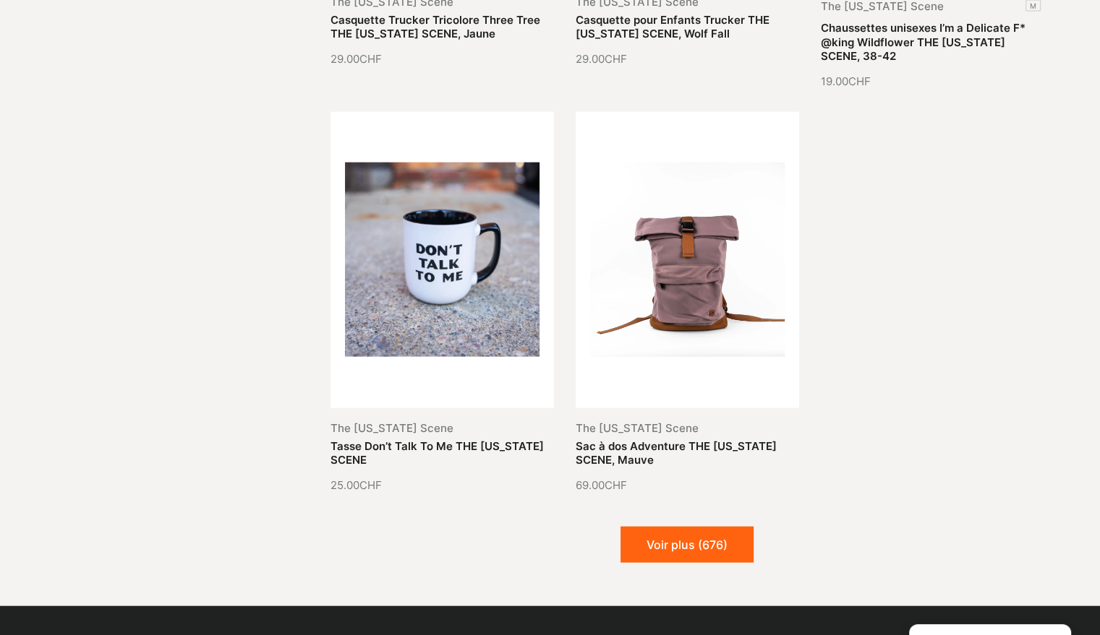
click at [691, 527] on button "Voir plus (676)" at bounding box center [686, 545] width 133 height 36
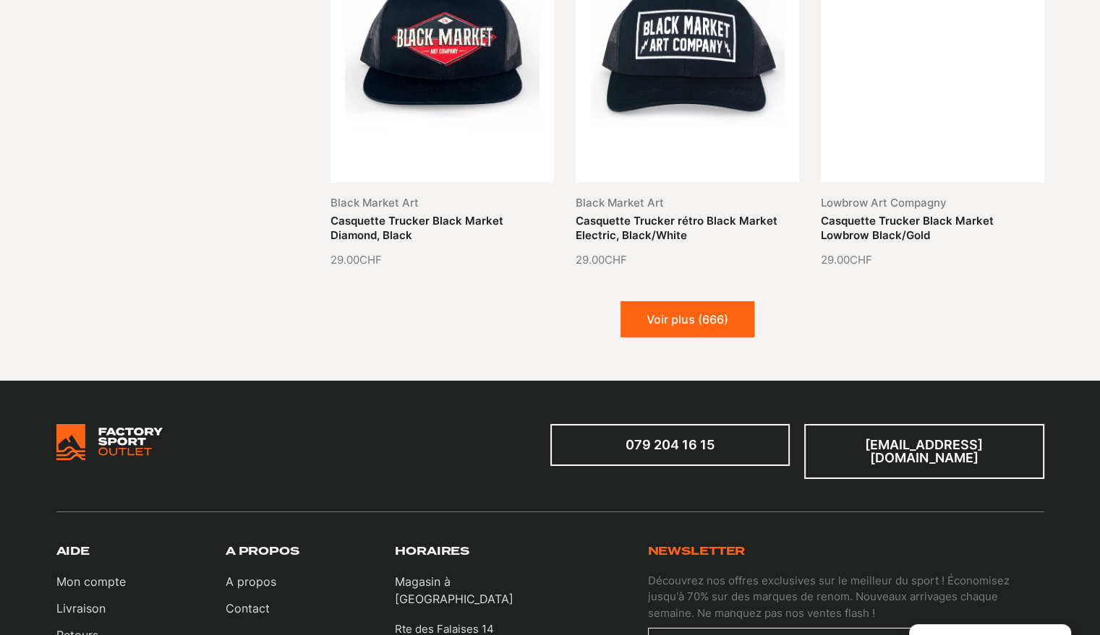
scroll to position [26677, 0]
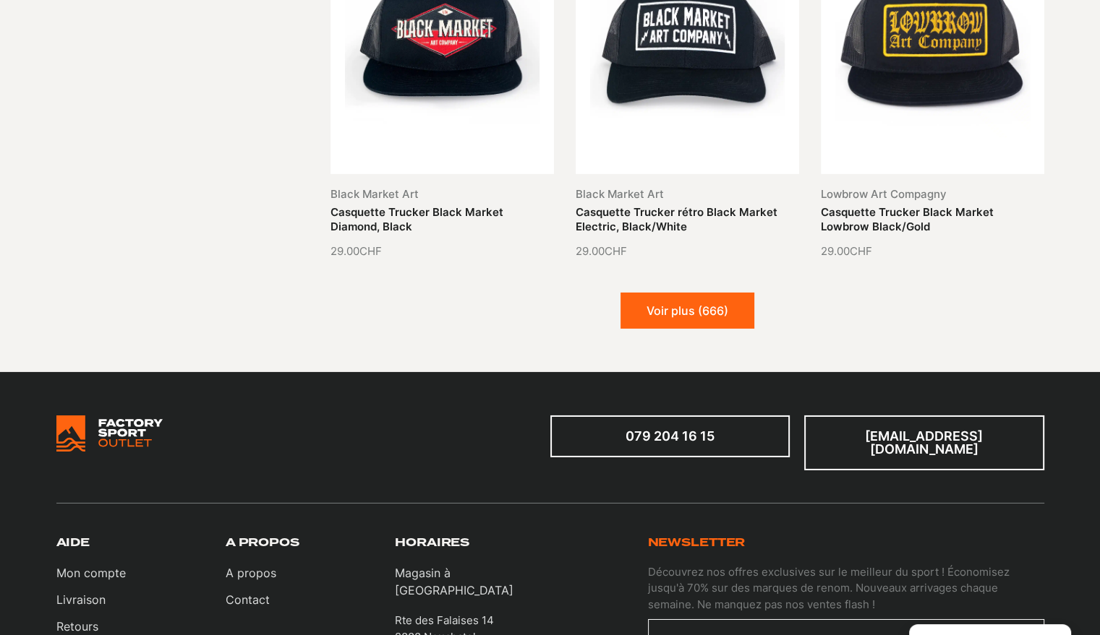
click at [692, 293] on button "Voir plus (666)" at bounding box center [687, 311] width 134 height 36
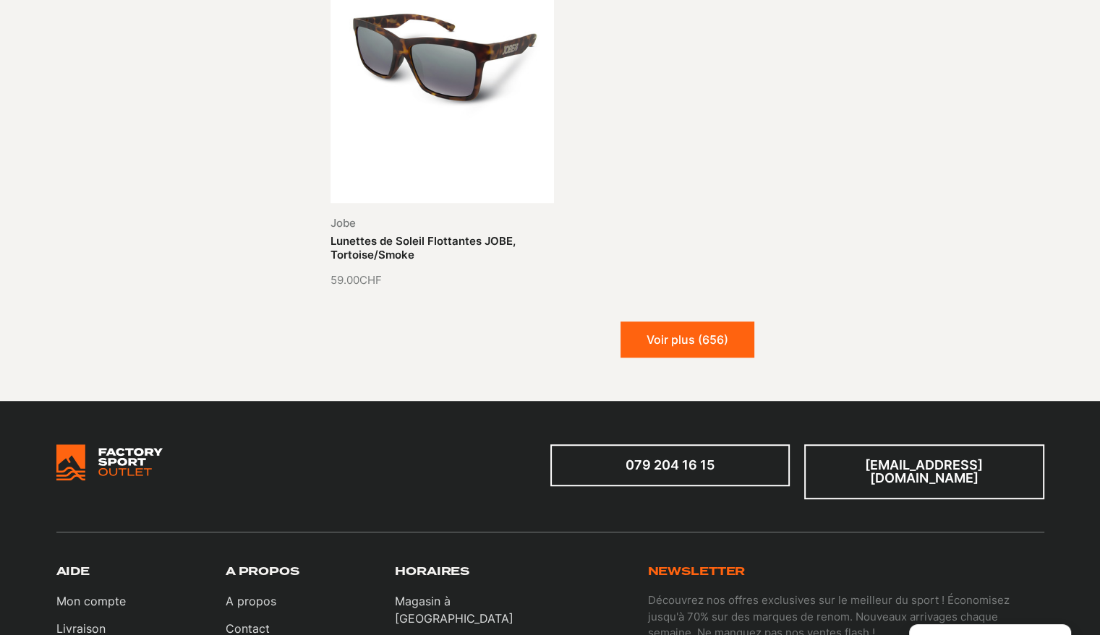
scroll to position [28268, 0]
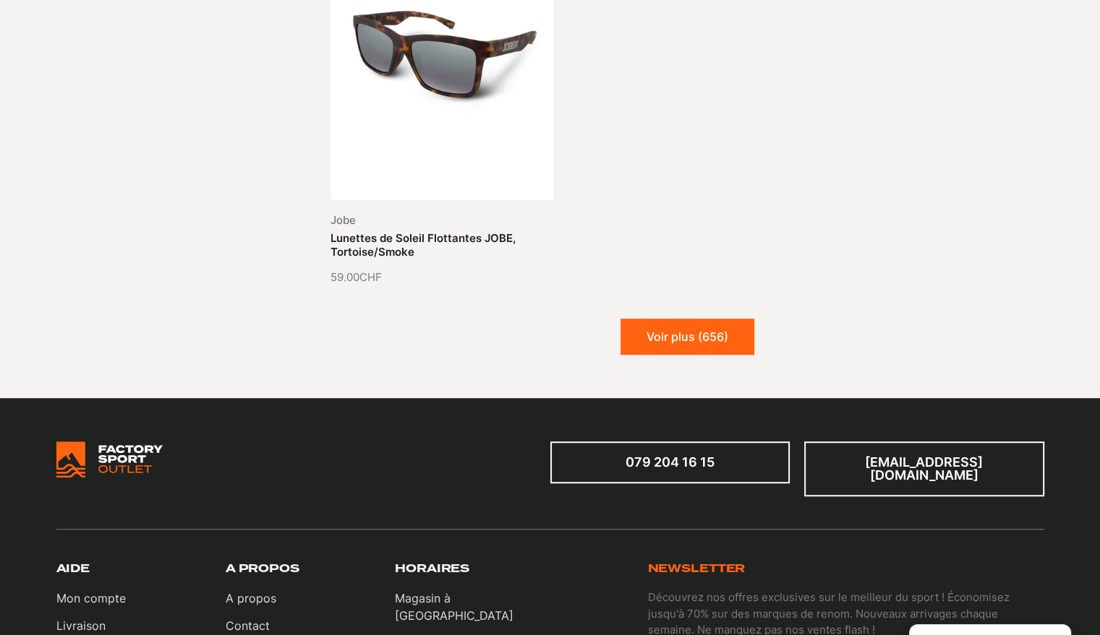
click at [695, 319] on button "Voir plus (656)" at bounding box center [687, 337] width 134 height 36
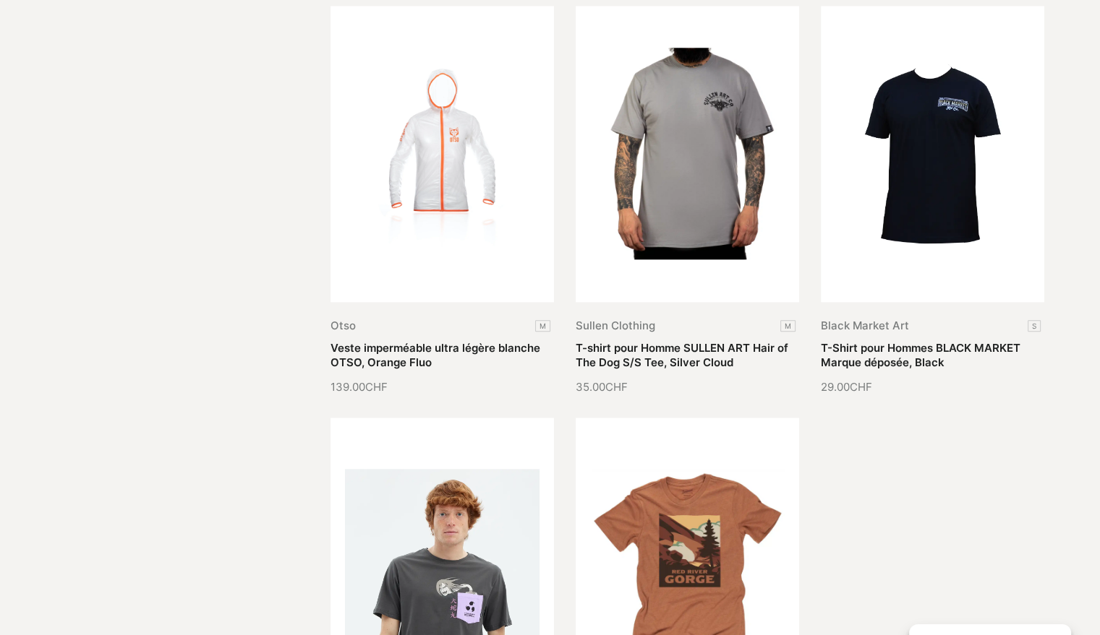
scroll to position [29352, 0]
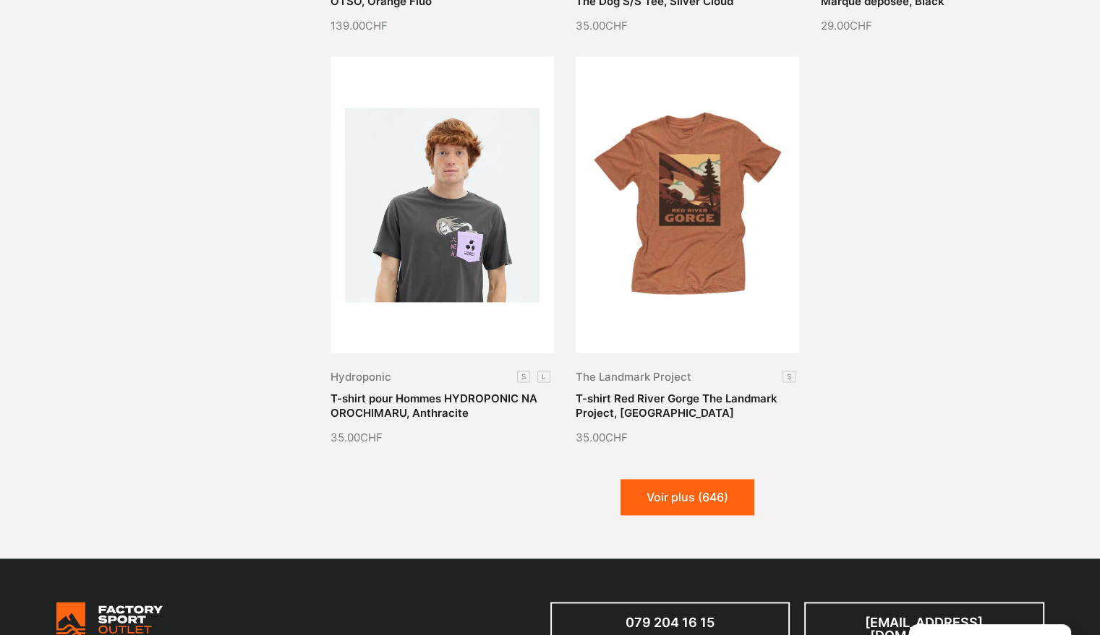
click at [703, 479] on button "Voir plus (646)" at bounding box center [687, 497] width 134 height 36
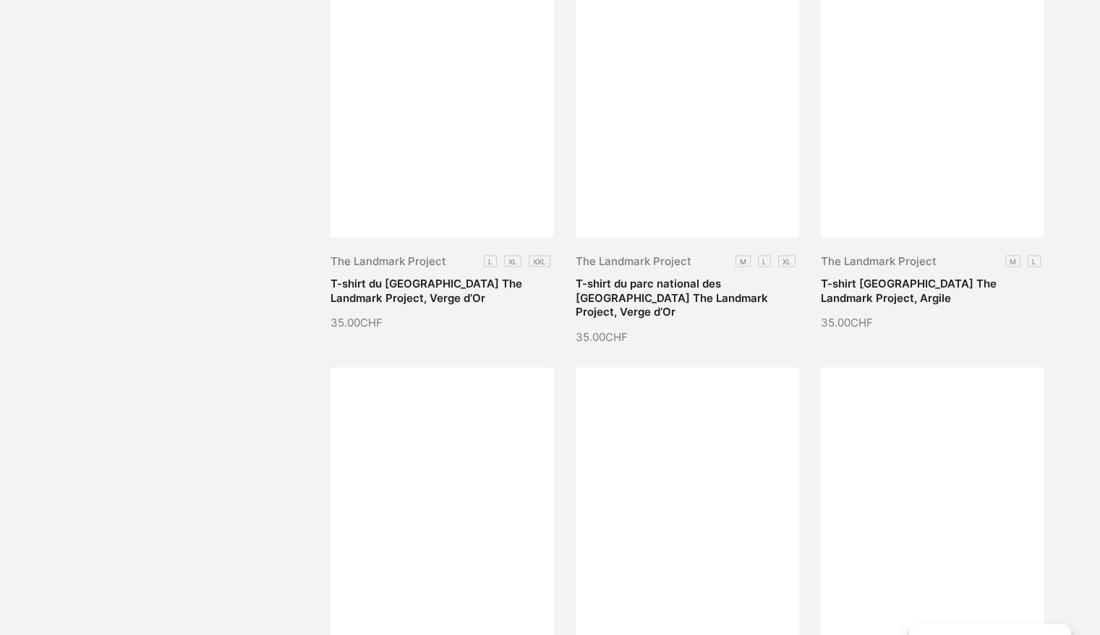
scroll to position [30653, 0]
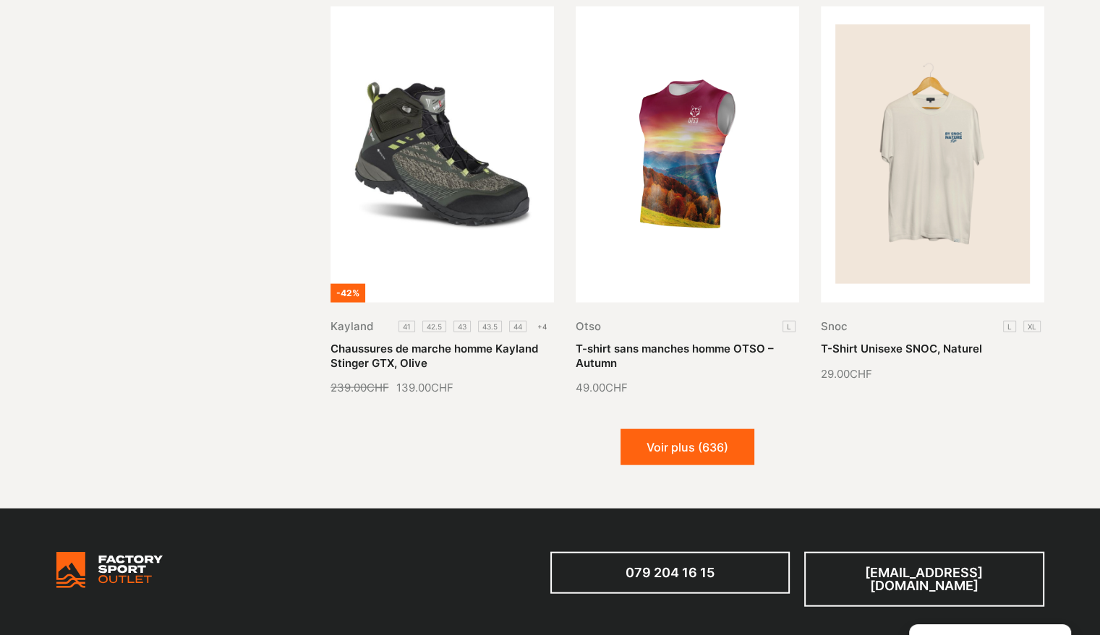
click at [729, 429] on button "Voir plus (636)" at bounding box center [687, 447] width 134 height 36
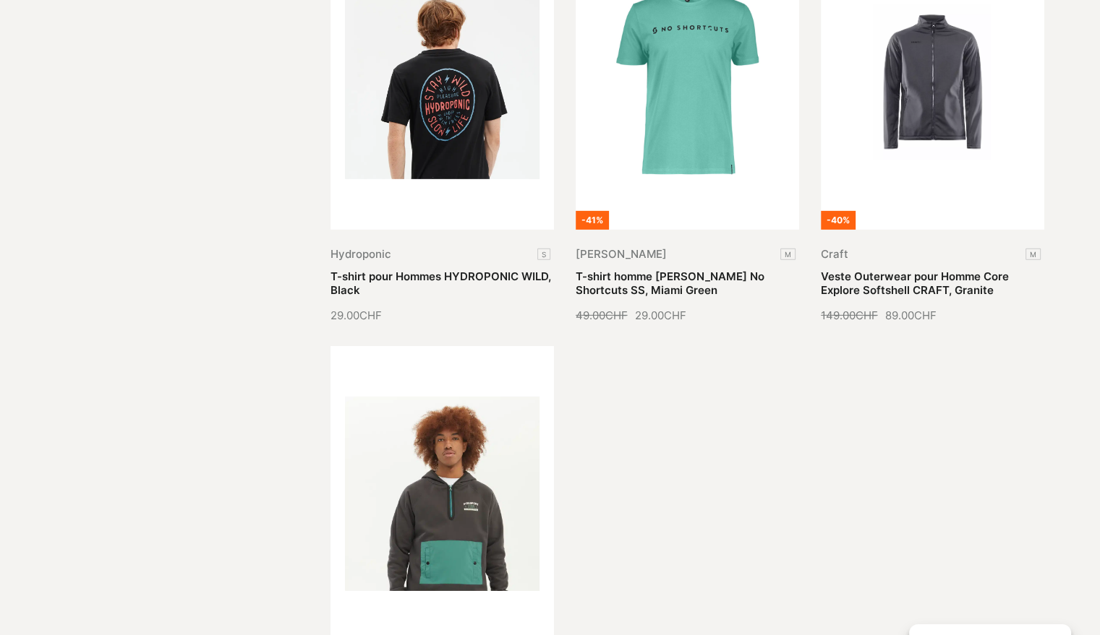
scroll to position [32244, 0]
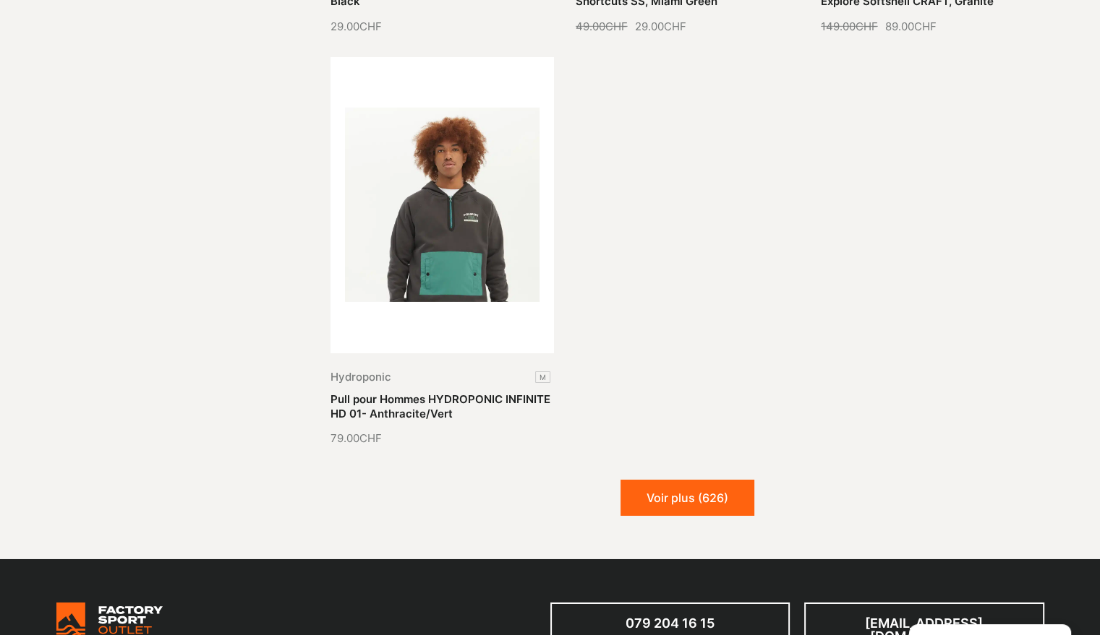
click at [724, 480] on button "Voir plus (626)" at bounding box center [687, 498] width 134 height 36
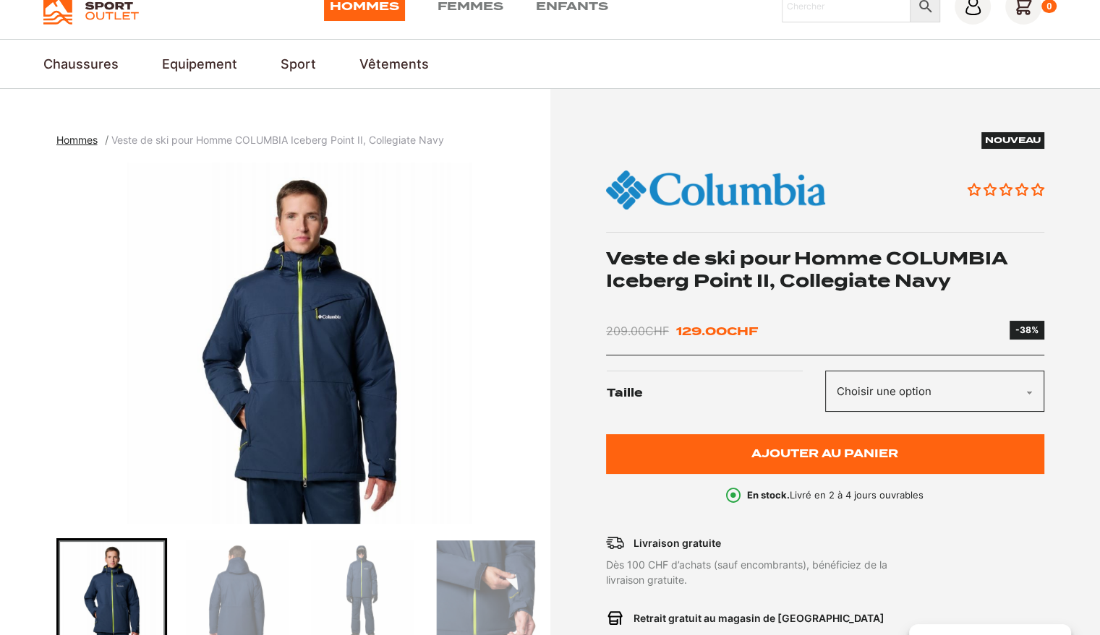
scroll to position [145, 0]
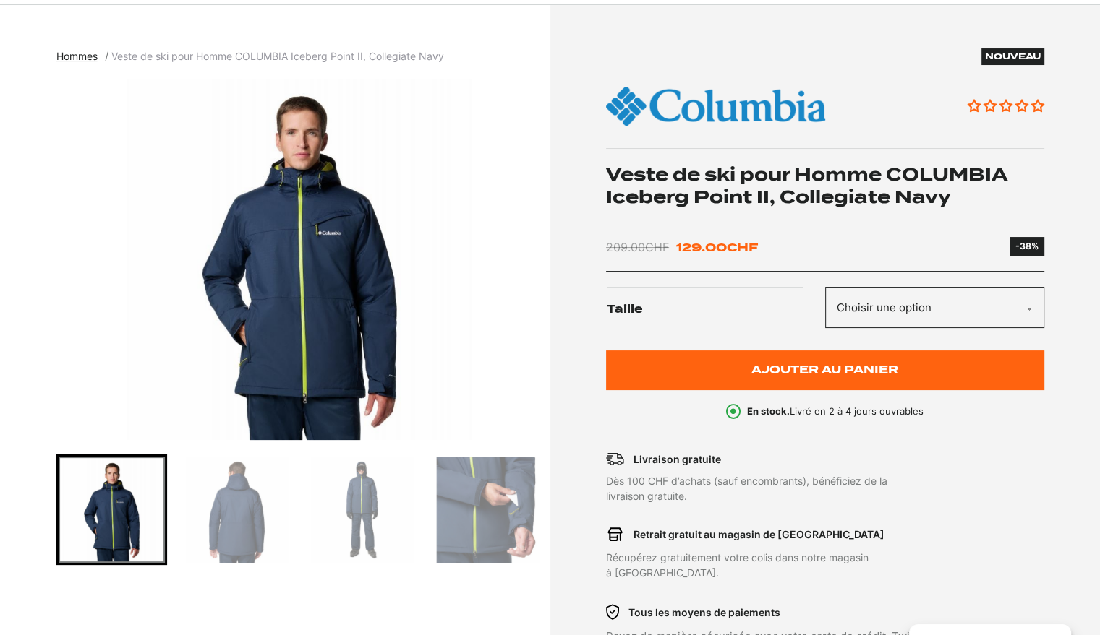
click at [964, 314] on select "Choisir une option M" at bounding box center [934, 307] width 219 height 41
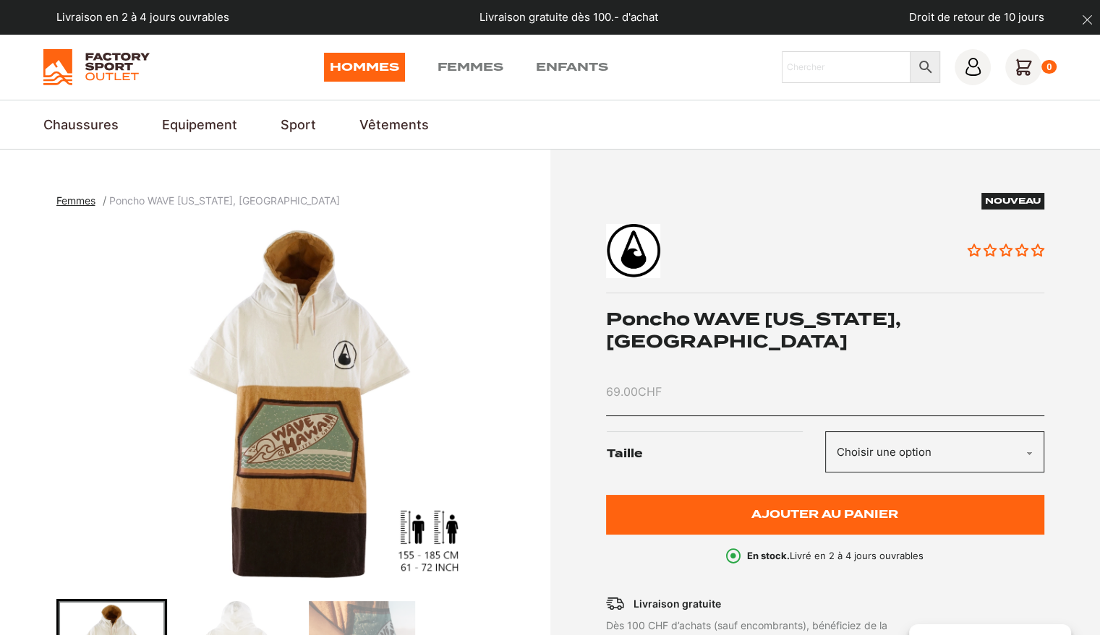
scroll to position [145, 0]
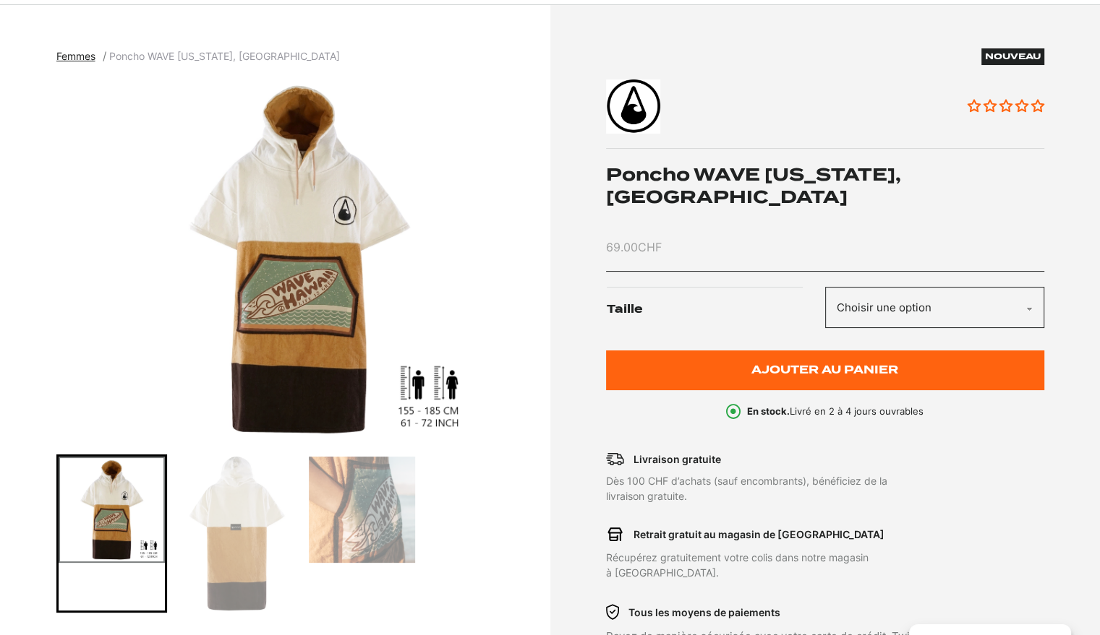
click at [202, 526] on img "Go to slide 2" at bounding box center [237, 534] width 106 height 154
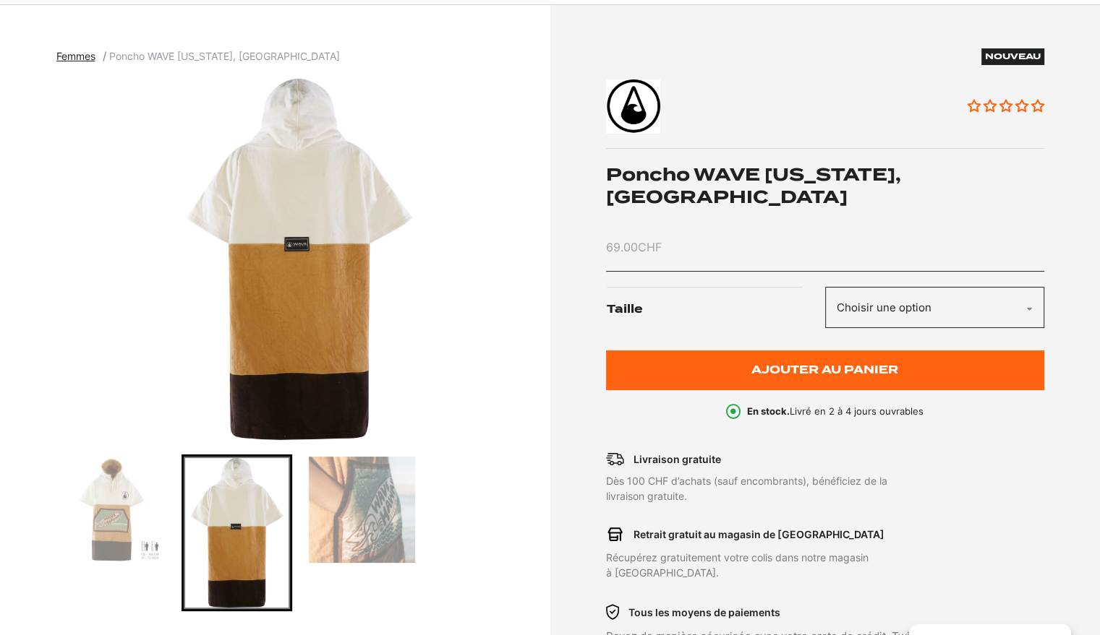
click at [355, 497] on img "Go to slide 3" at bounding box center [362, 510] width 106 height 106
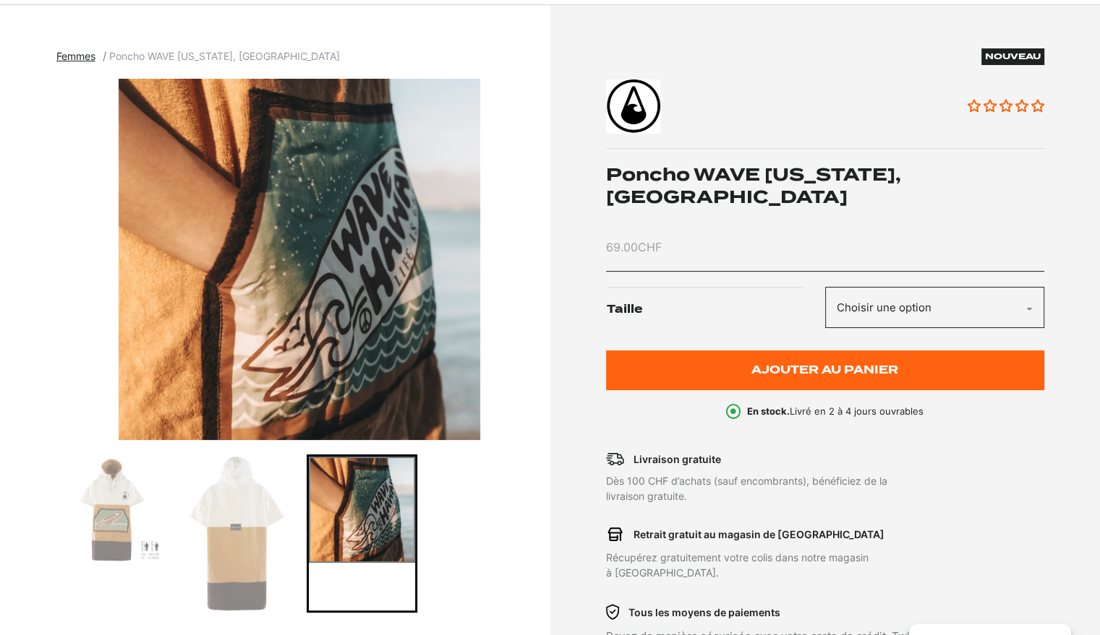
click at [972, 295] on select "Choisir une option M" at bounding box center [934, 307] width 219 height 41
drag, startPoint x: 972, startPoint y: 295, endPoint x: 933, endPoint y: 280, distance: 41.2
click at [972, 295] on select "Choisir une option M" at bounding box center [934, 307] width 219 height 41
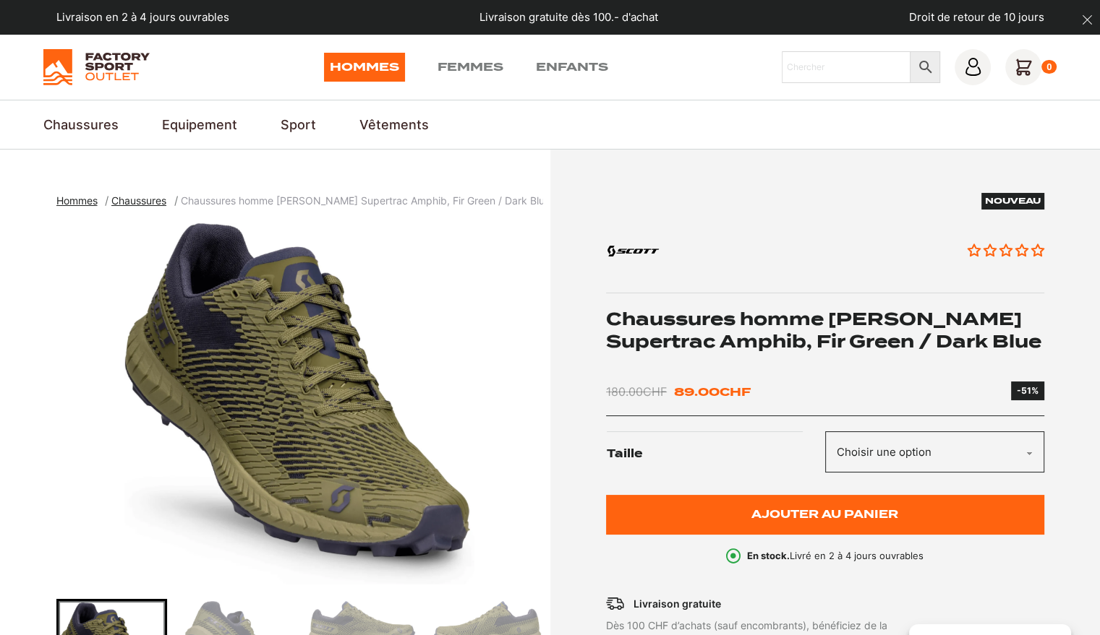
scroll to position [145, 0]
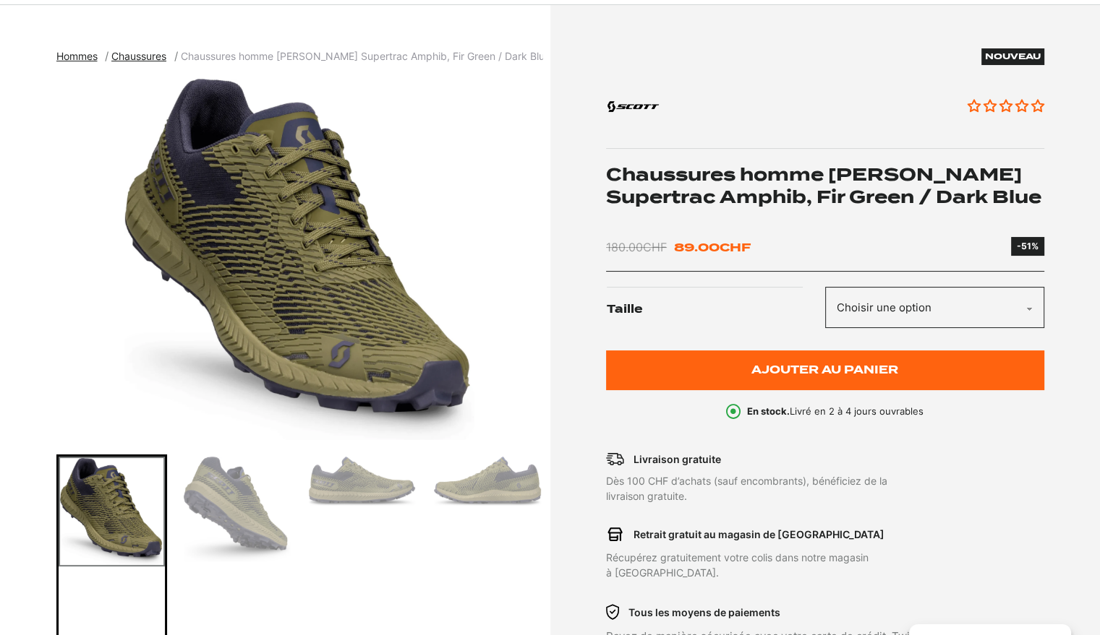
click at [932, 294] on select "Choisir une option 40.5" at bounding box center [934, 307] width 219 height 41
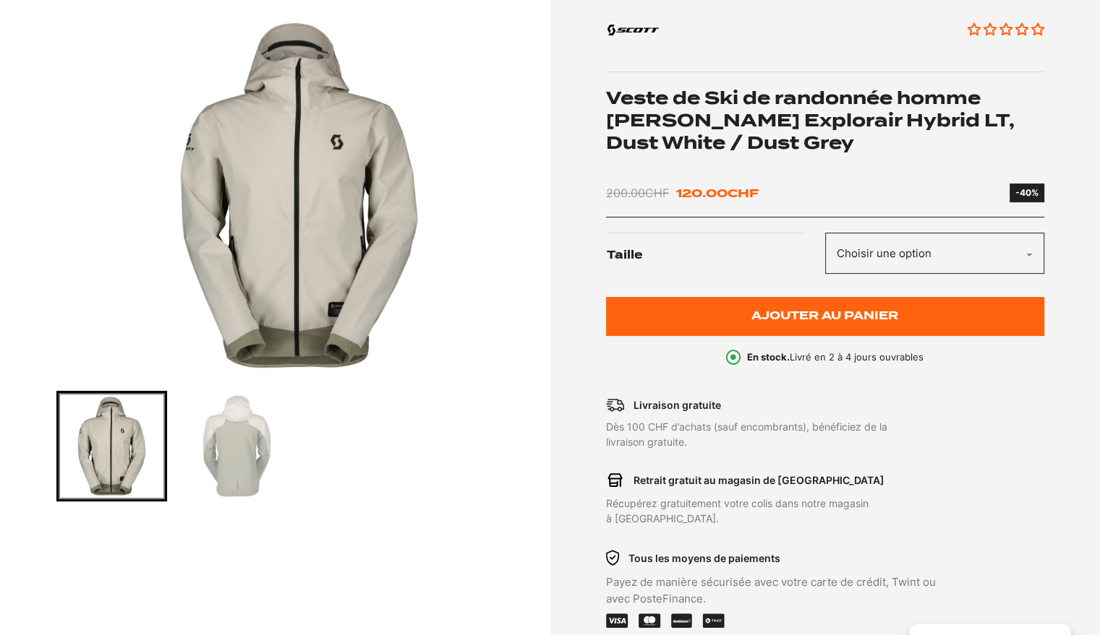
scroll to position [217, 0]
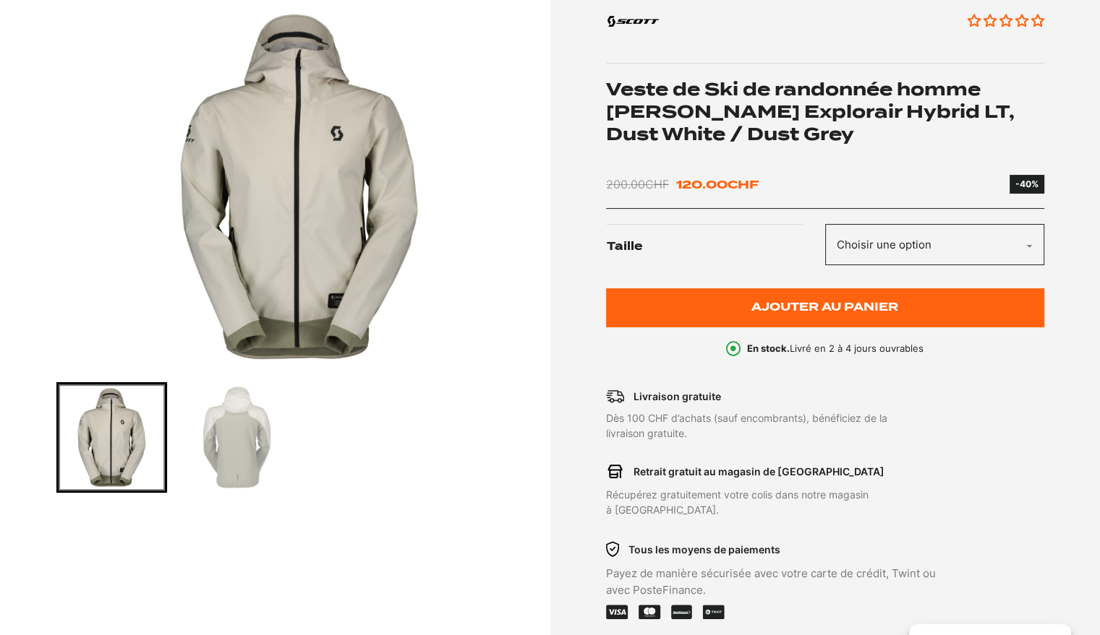
click at [920, 242] on select "Choisir une option XL" at bounding box center [934, 244] width 219 height 41
select select "XL"
click at [825, 224] on select "Choisir une option XL" at bounding box center [934, 244] width 219 height 41
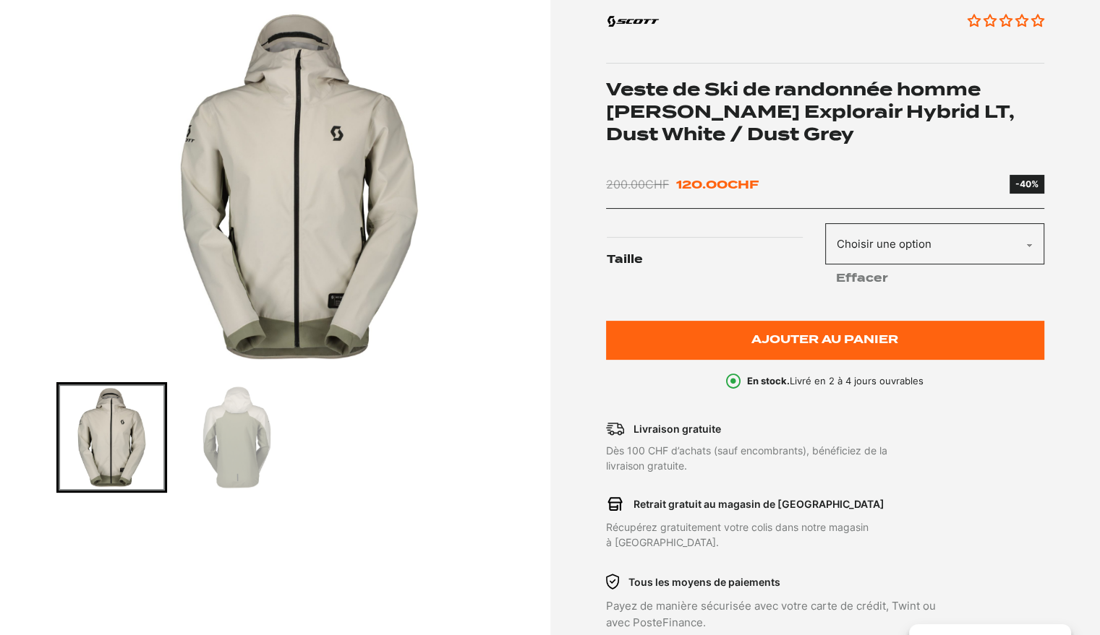
click at [263, 450] on img "Go to slide 2" at bounding box center [237, 438] width 106 height 106
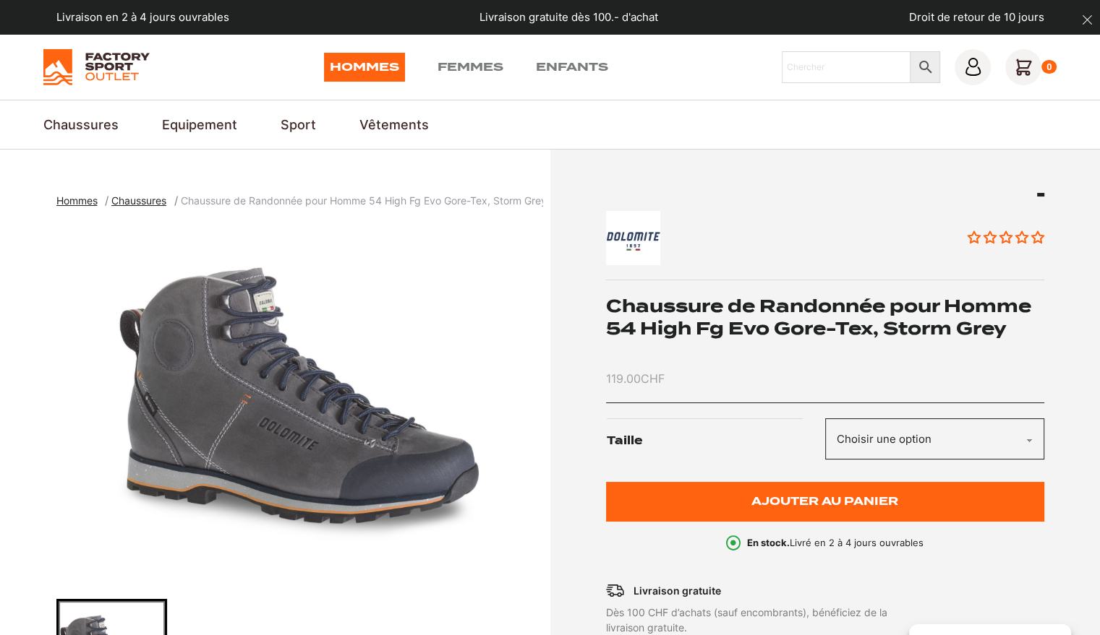
click at [1011, 445] on select "Choisir une option 42" at bounding box center [934, 439] width 219 height 41
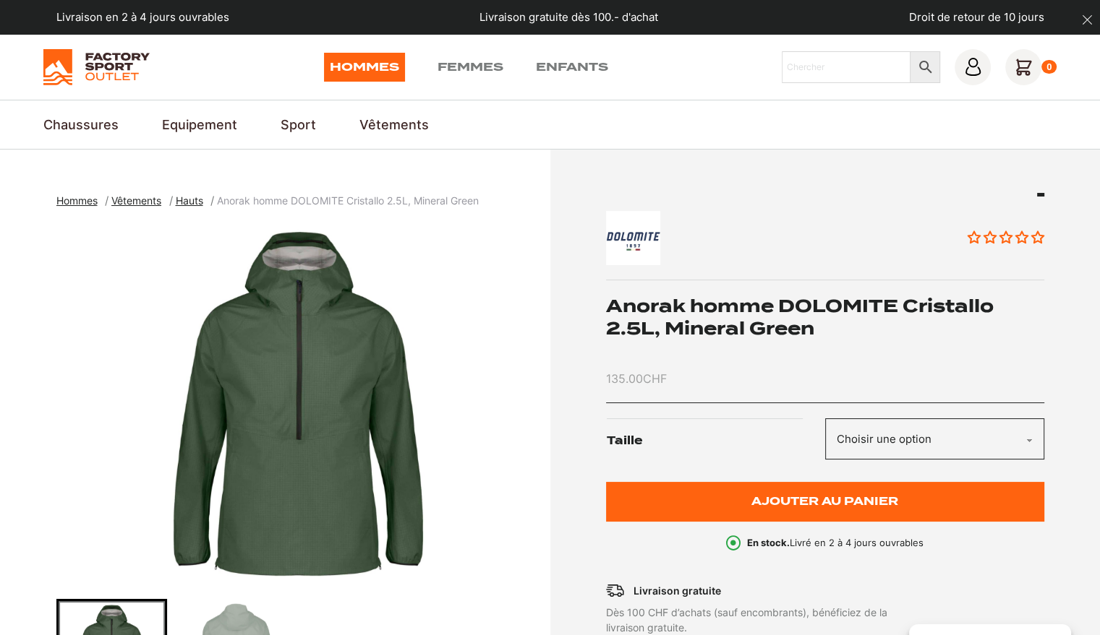
scroll to position [72, 0]
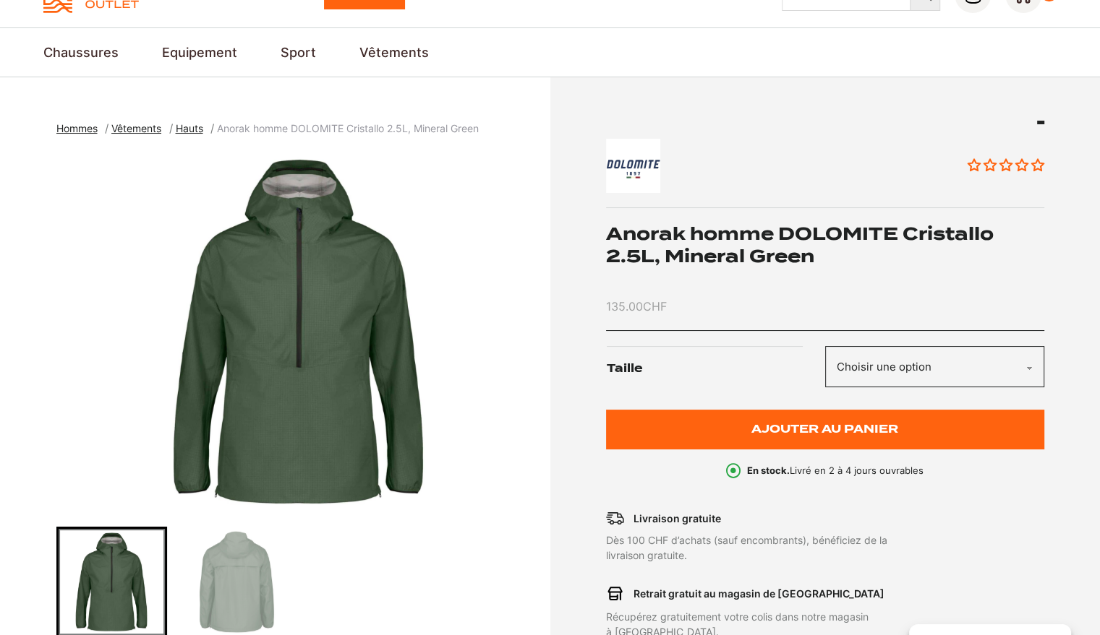
click at [975, 374] on select "Choisir une option L" at bounding box center [934, 366] width 219 height 41
drag, startPoint x: 975, startPoint y: 374, endPoint x: 956, endPoint y: 372, distance: 19.0
click at [975, 374] on select "Choisir une option L" at bounding box center [934, 366] width 219 height 41
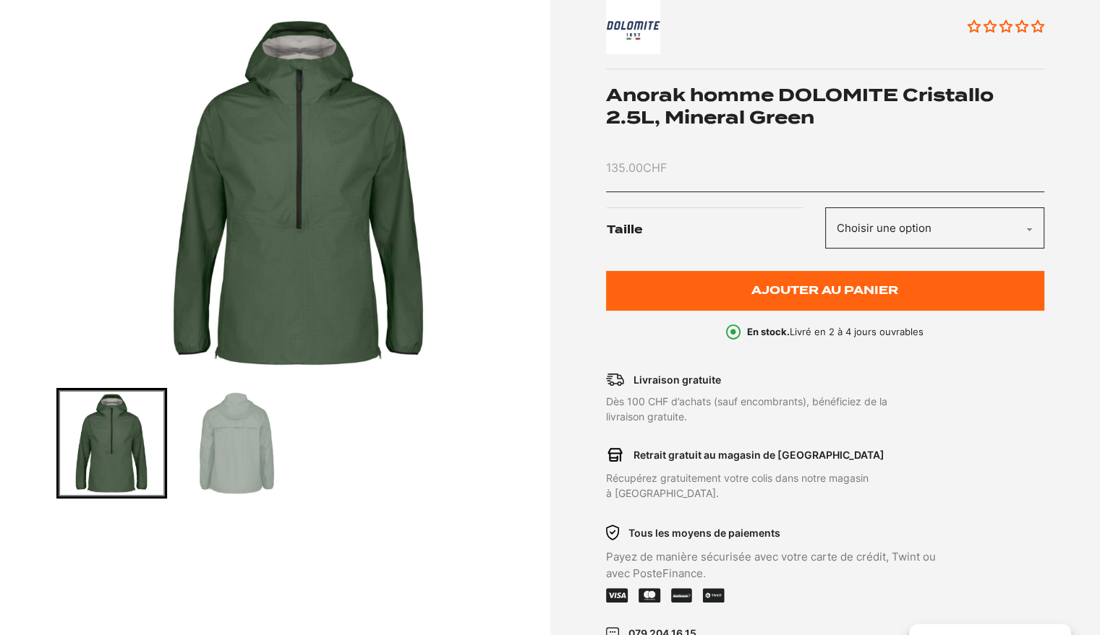
scroll to position [217, 0]
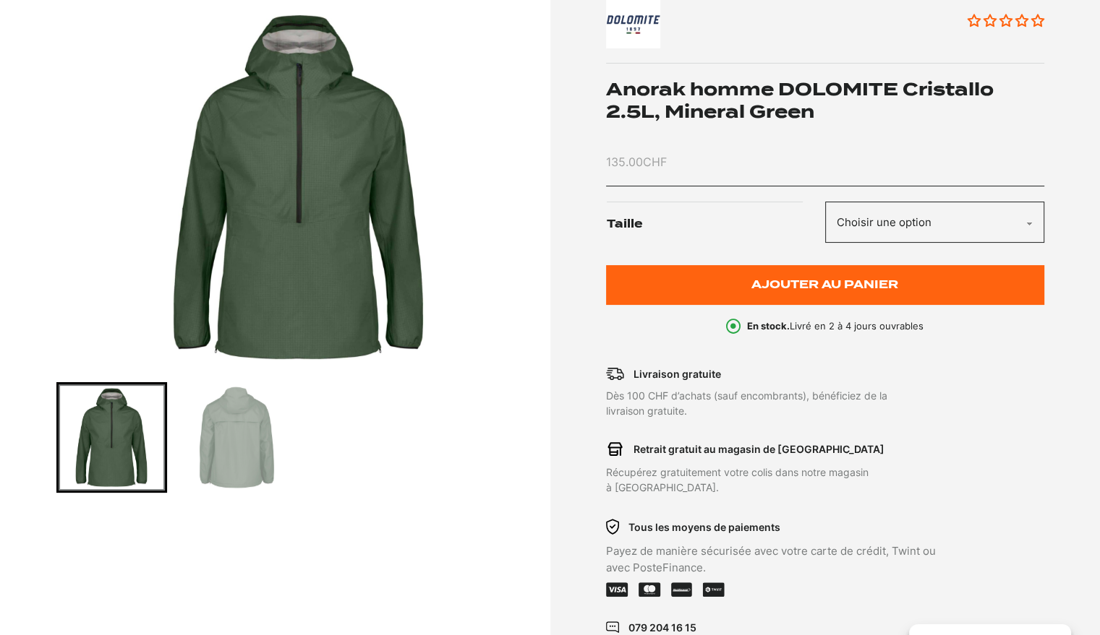
click at [243, 470] on img "Go to slide 2" at bounding box center [237, 438] width 106 height 106
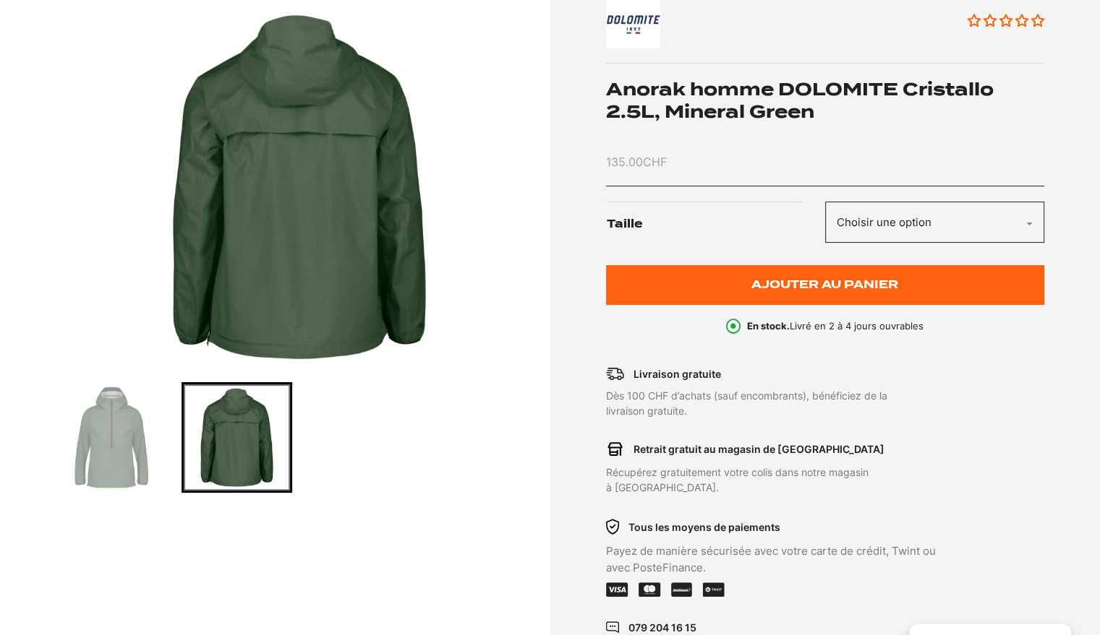
click at [72, 457] on img "Go to slide 1" at bounding box center [112, 438] width 106 height 106
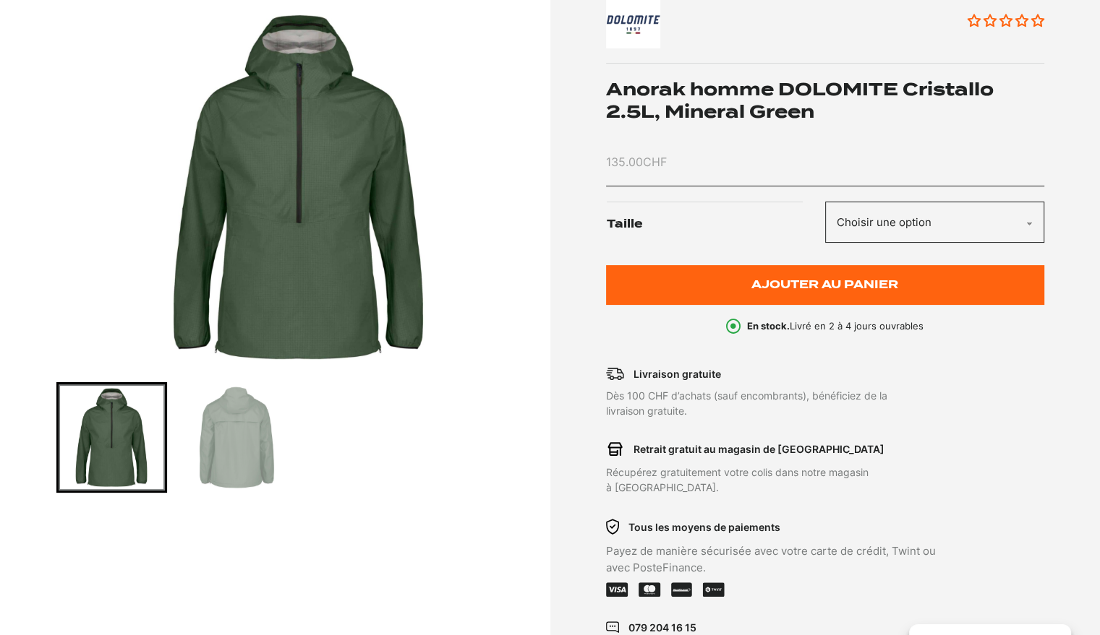
click at [252, 446] on img "Go to slide 2" at bounding box center [237, 438] width 106 height 106
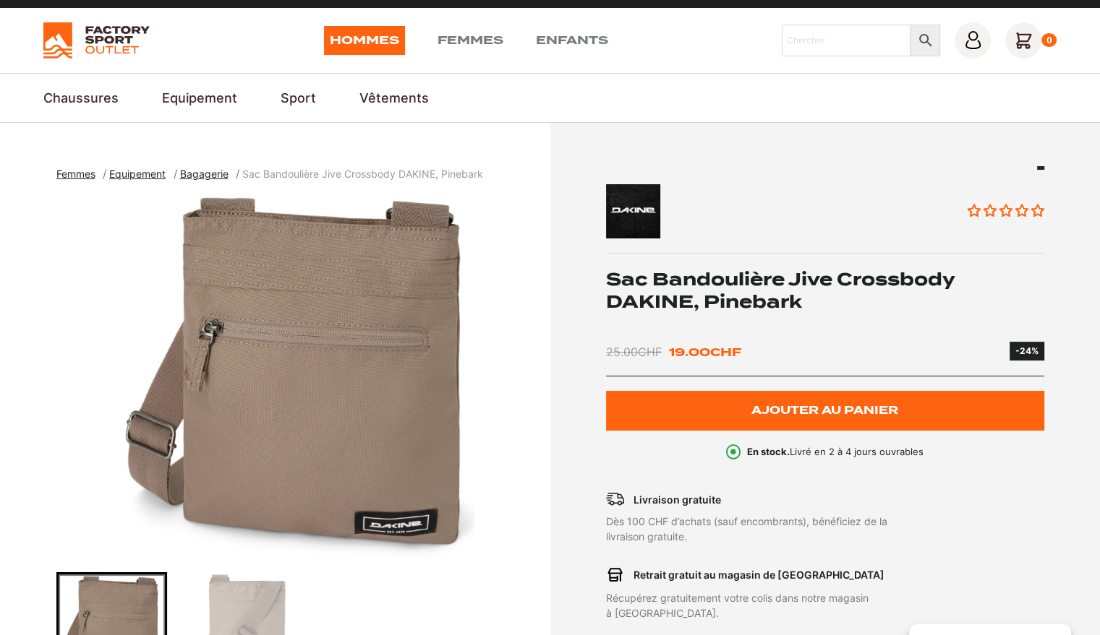
scroll to position [72, 0]
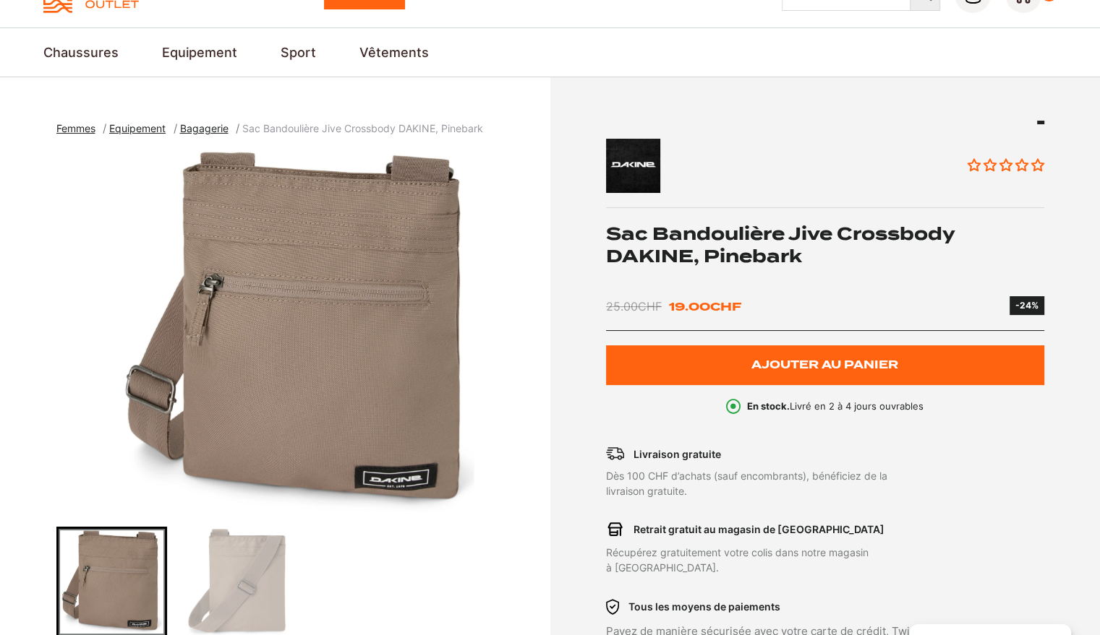
click at [210, 603] on img "Go to slide 2" at bounding box center [237, 582] width 106 height 106
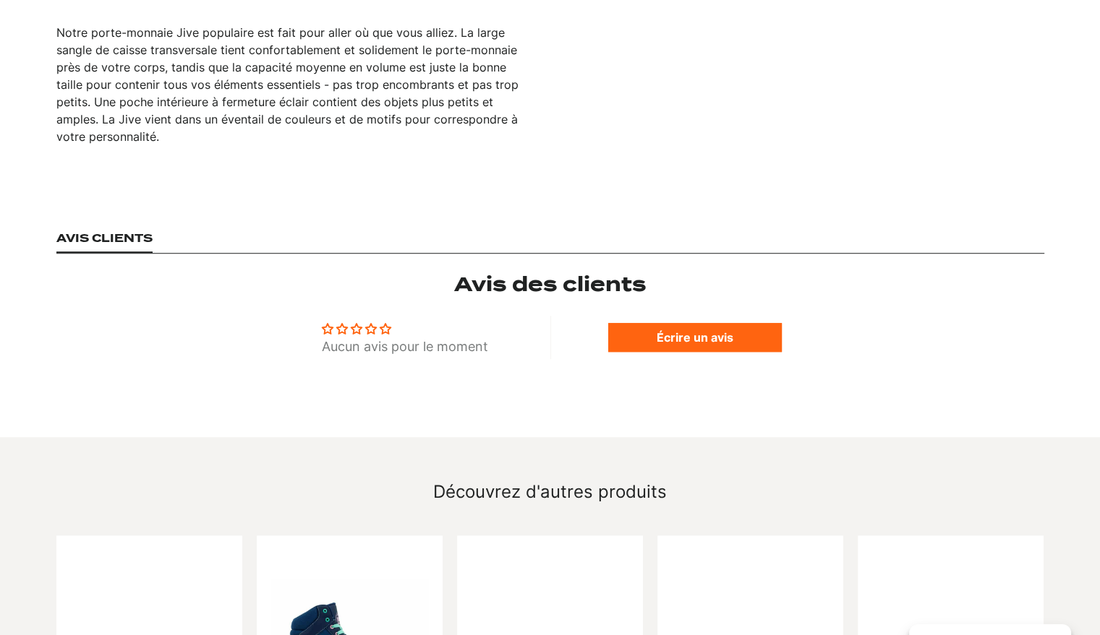
scroll to position [1229, 0]
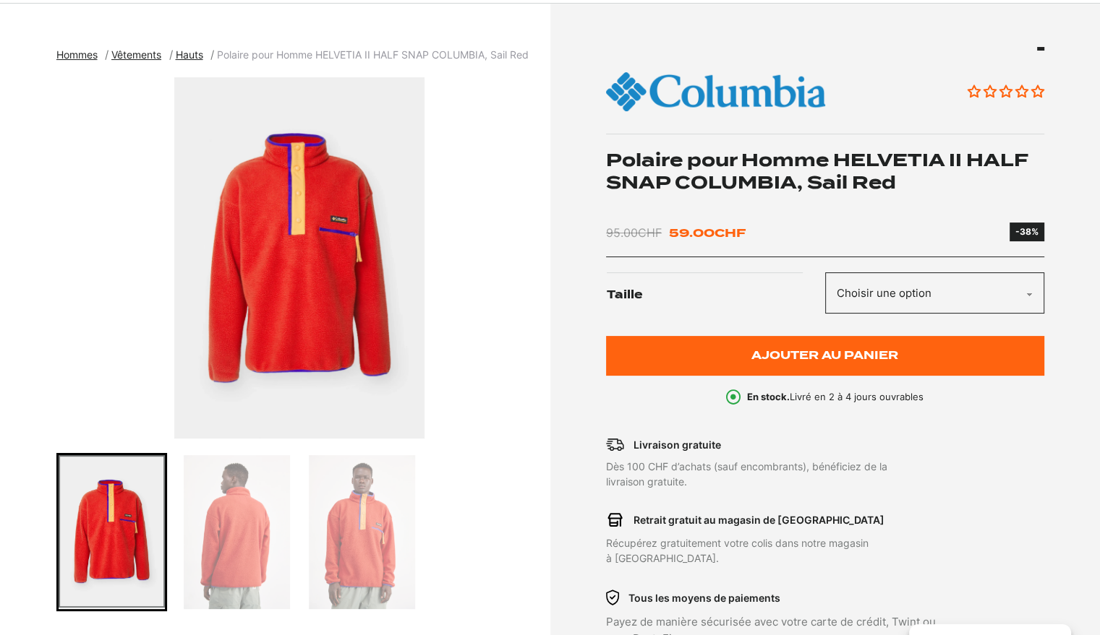
scroll to position [217, 0]
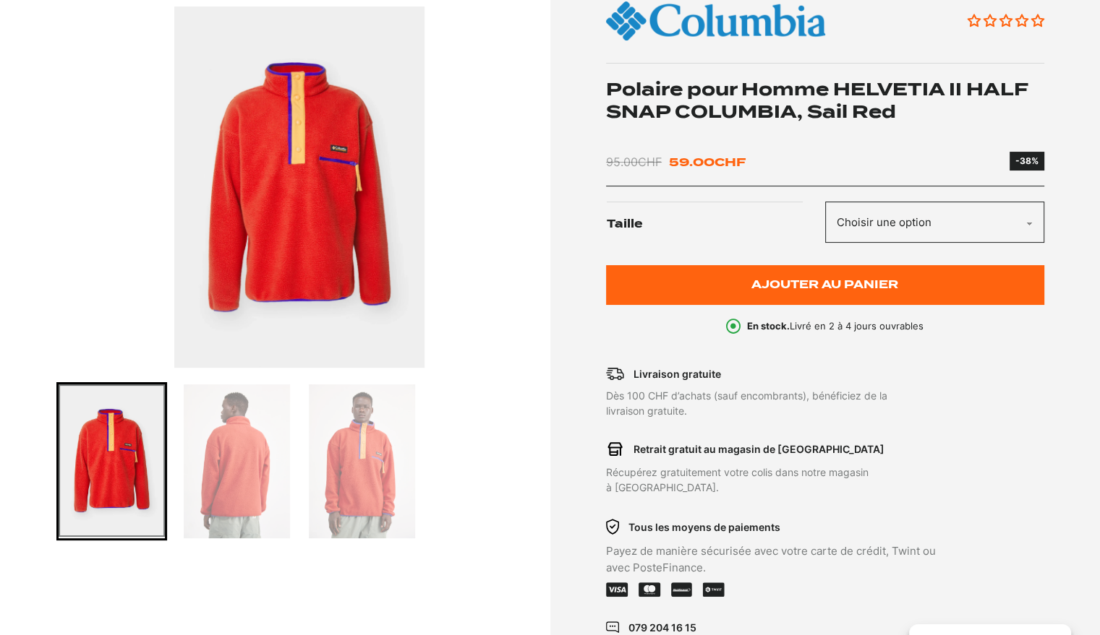
click at [899, 207] on select "Choisir une option S" at bounding box center [934, 222] width 219 height 41
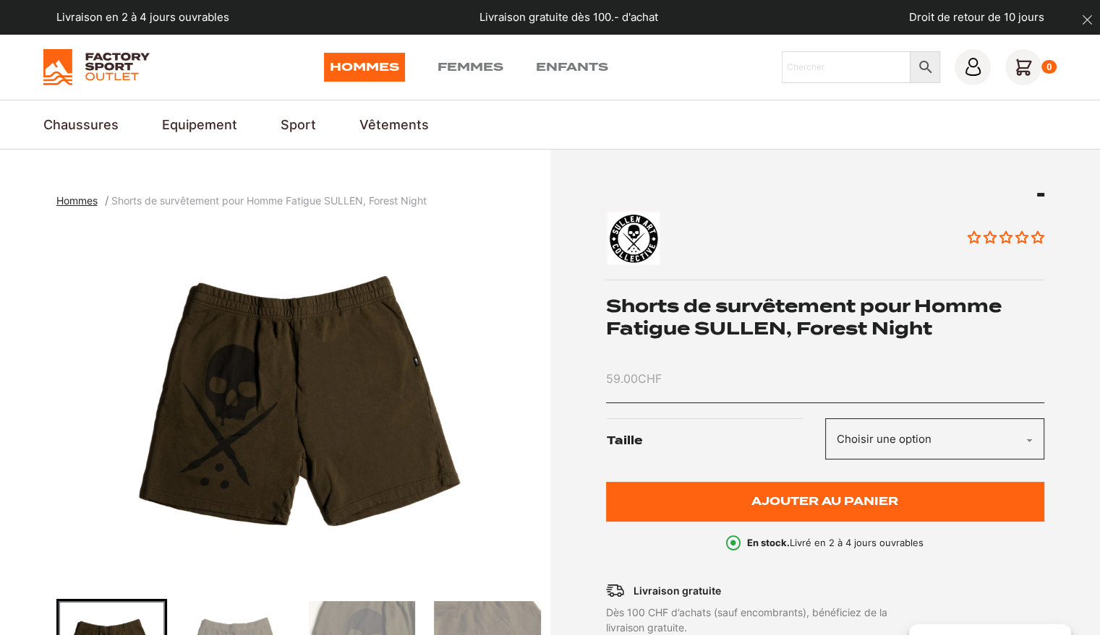
click at [886, 459] on td "Choisir une option S L Effacer" at bounding box center [934, 443] width 219 height 51
click at [896, 448] on select "Choisir une option S L" at bounding box center [934, 439] width 219 height 41
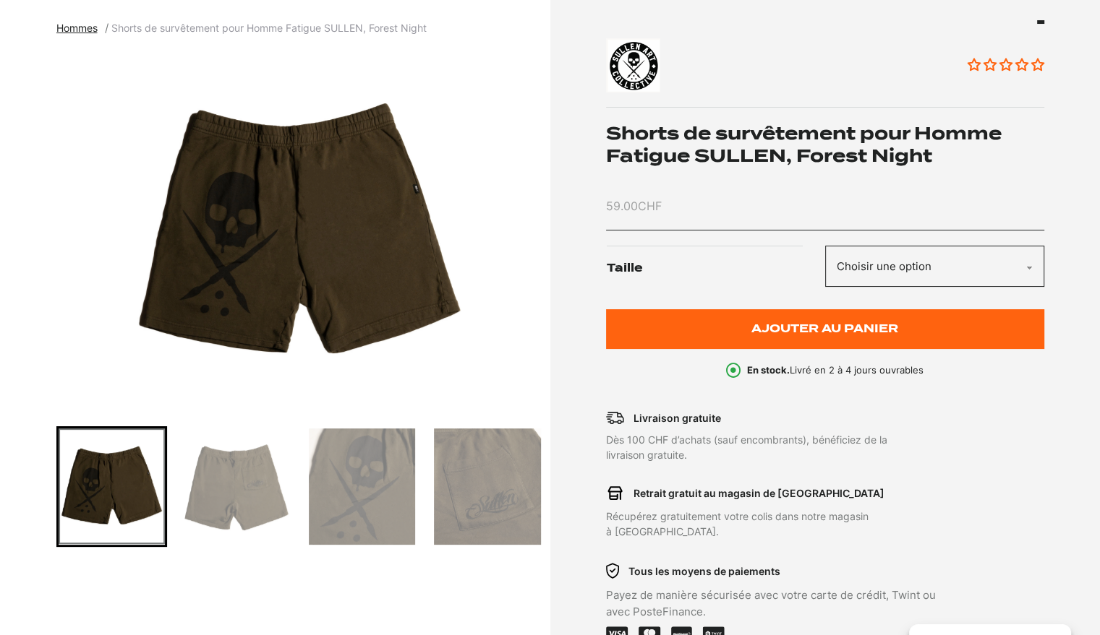
scroll to position [289, 0]
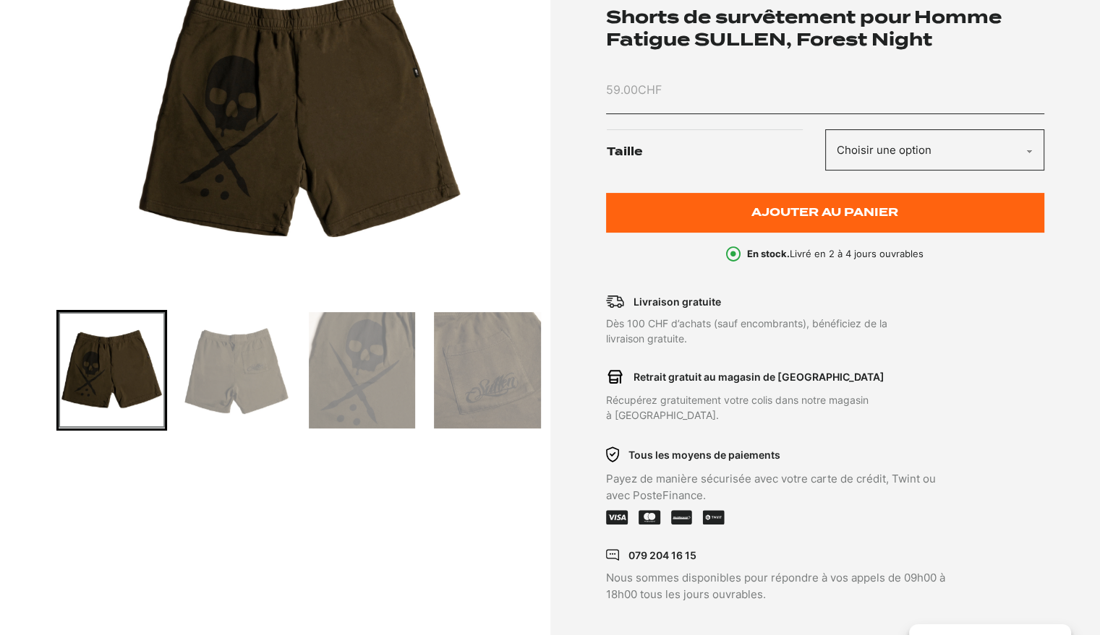
click at [259, 369] on img "Go to slide 2" at bounding box center [237, 370] width 106 height 116
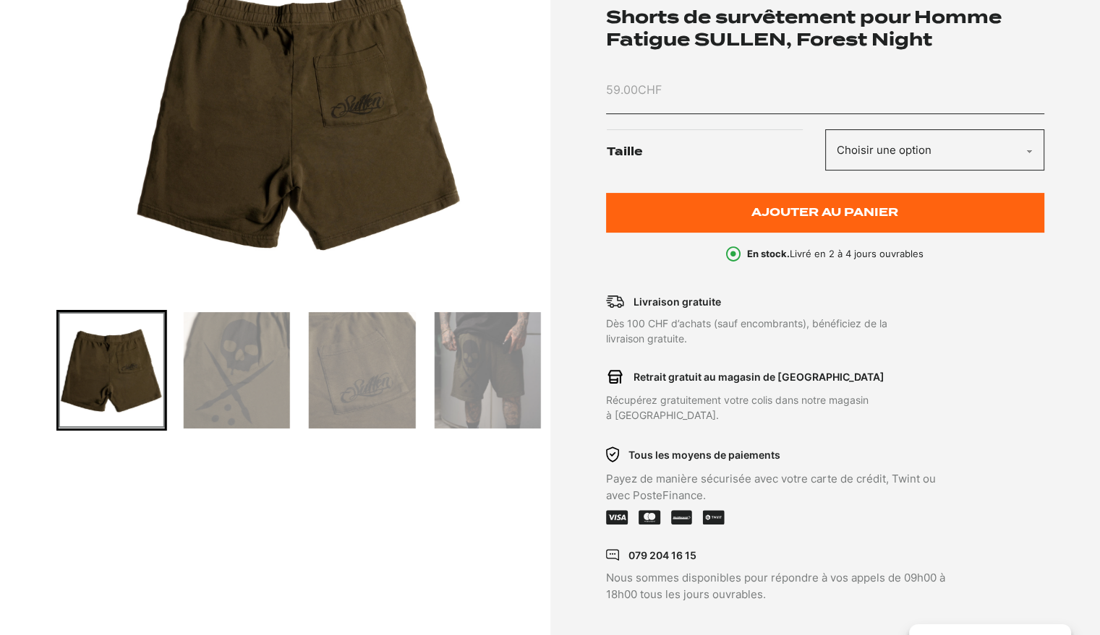
click at [312, 377] on img "Go to slide 4" at bounding box center [362, 370] width 106 height 116
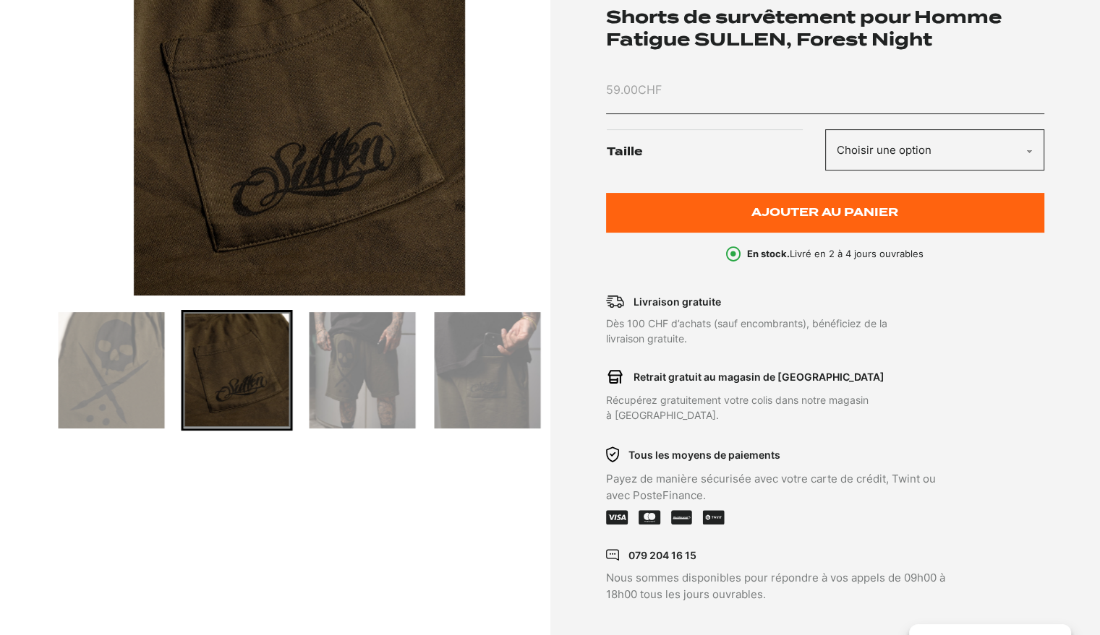
click at [384, 380] on img "Go to slide 5" at bounding box center [362, 370] width 106 height 116
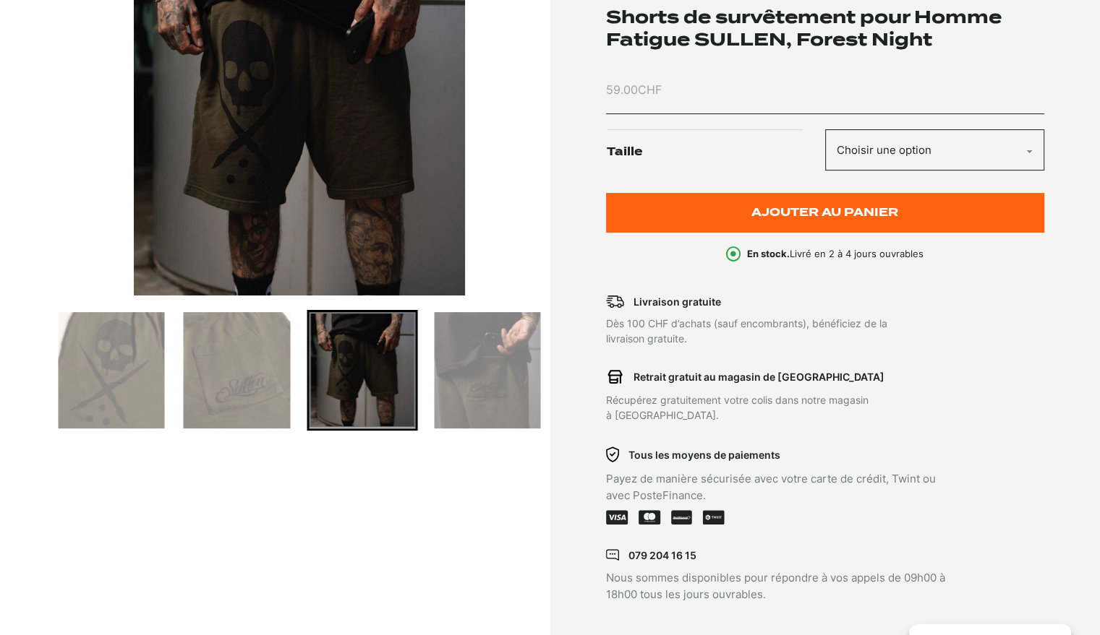
click at [500, 384] on img "Go to slide 6" at bounding box center [487, 370] width 106 height 116
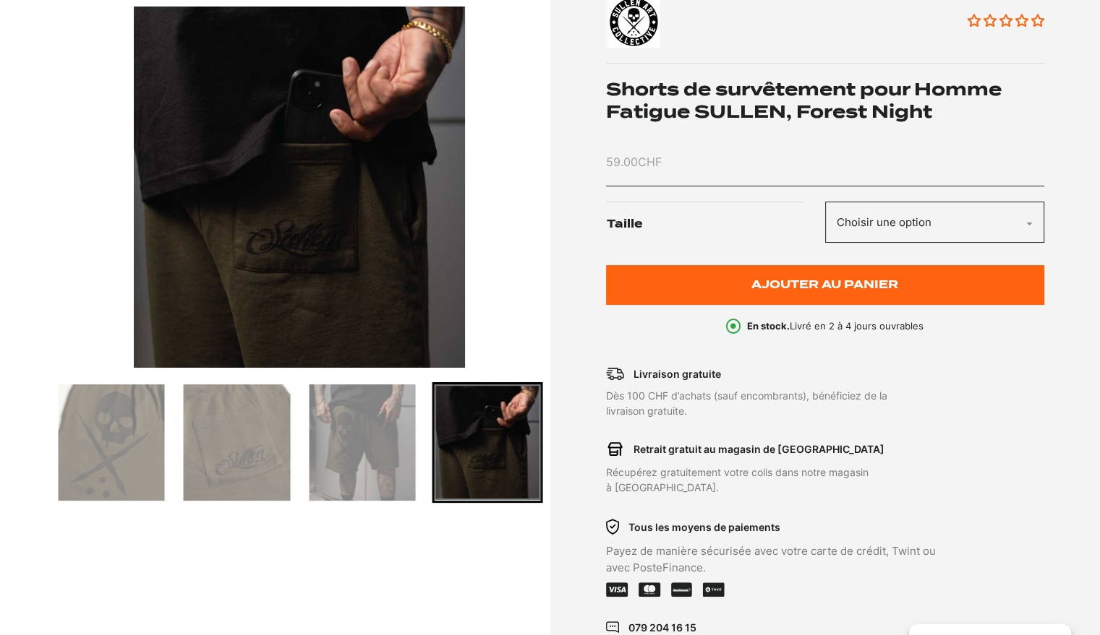
scroll to position [145, 0]
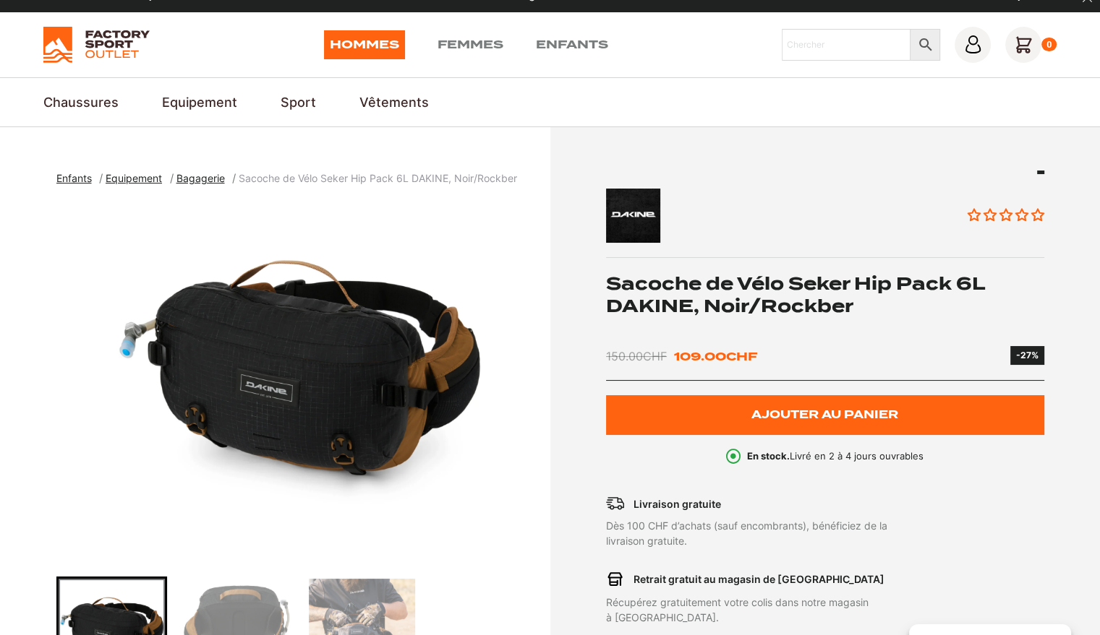
scroll to position [217, 0]
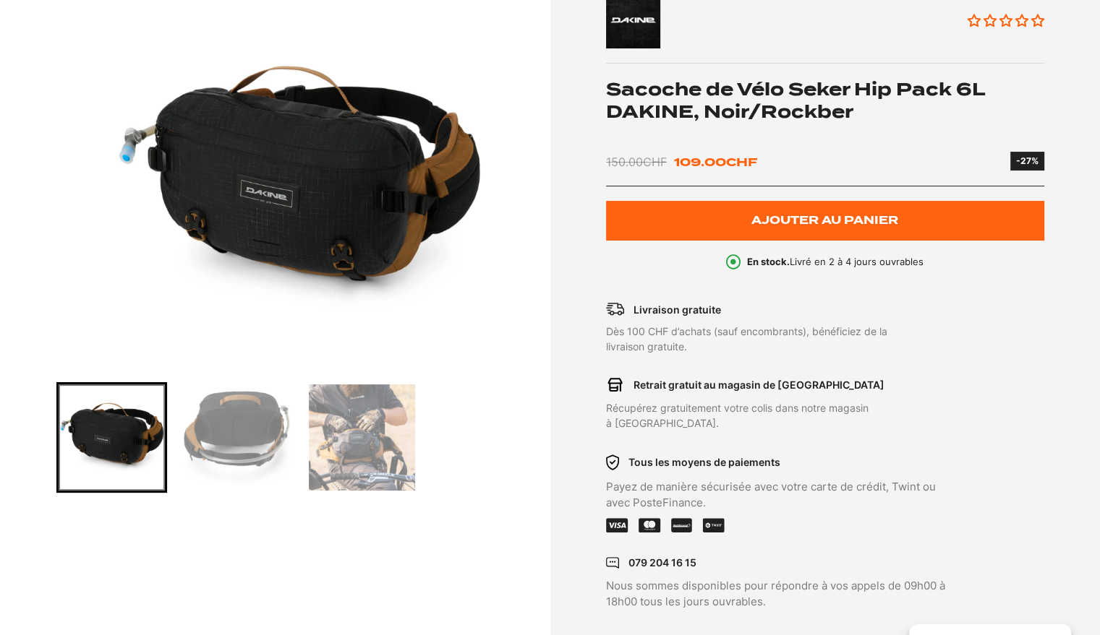
click at [383, 445] on img "Go to slide 3" at bounding box center [362, 438] width 106 height 106
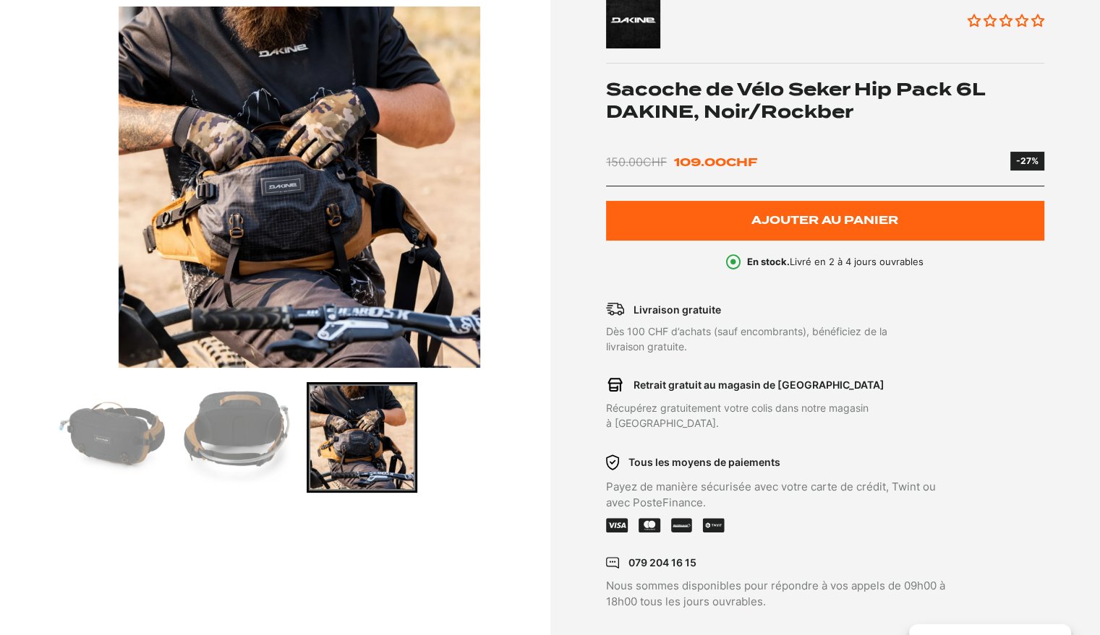
click at [273, 442] on img "Go to slide 2" at bounding box center [237, 438] width 106 height 106
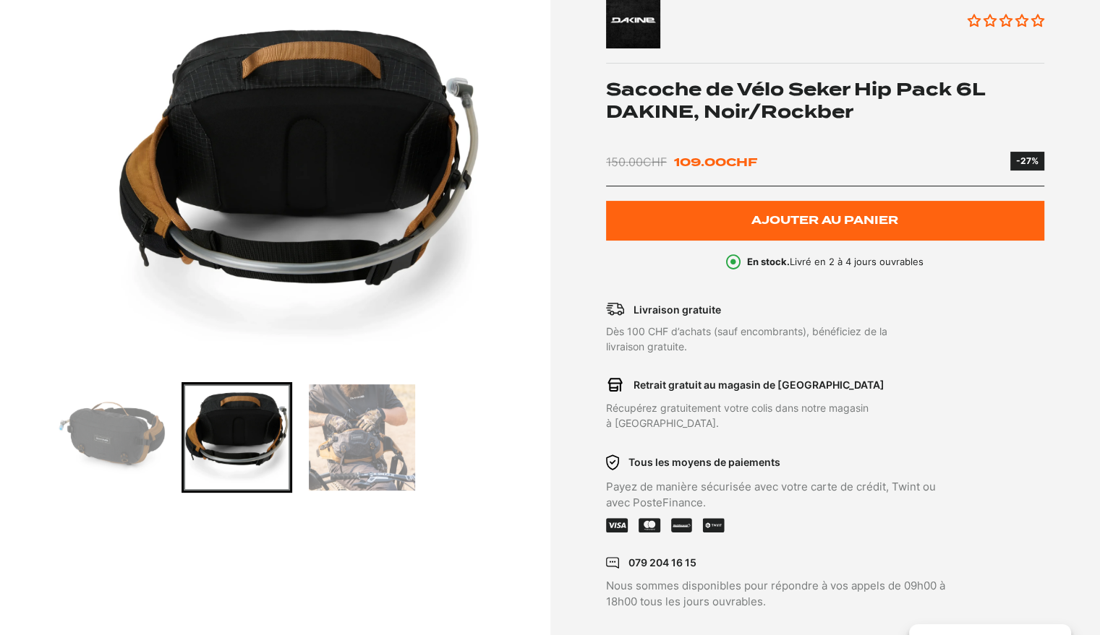
click at [119, 440] on img "Go to slide 1" at bounding box center [112, 438] width 106 height 106
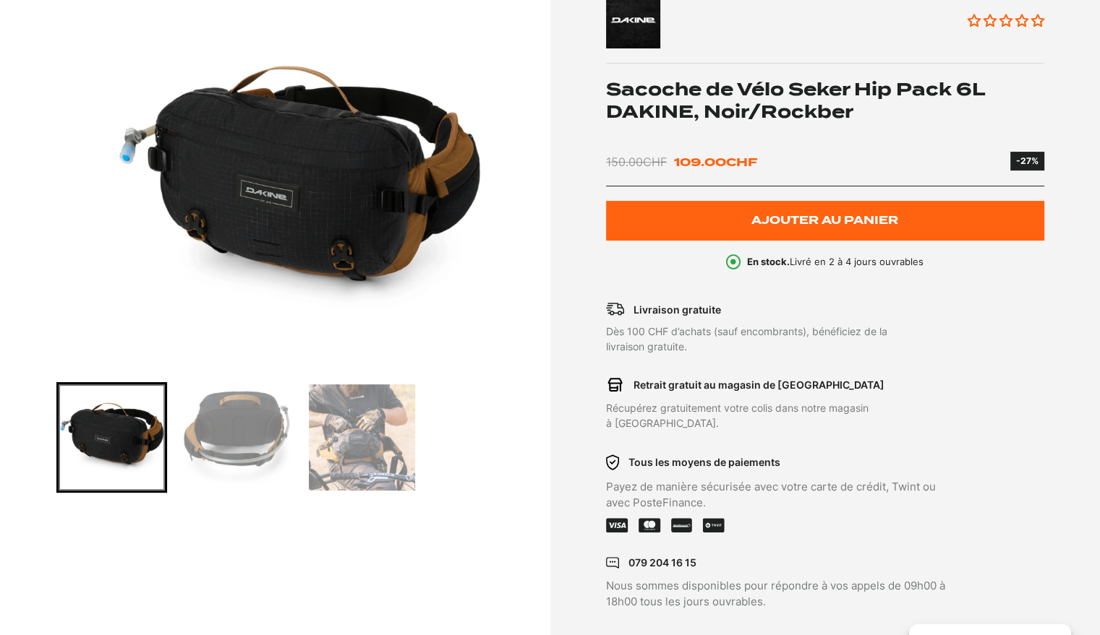
click at [192, 431] on img "Go to slide 2" at bounding box center [237, 438] width 106 height 106
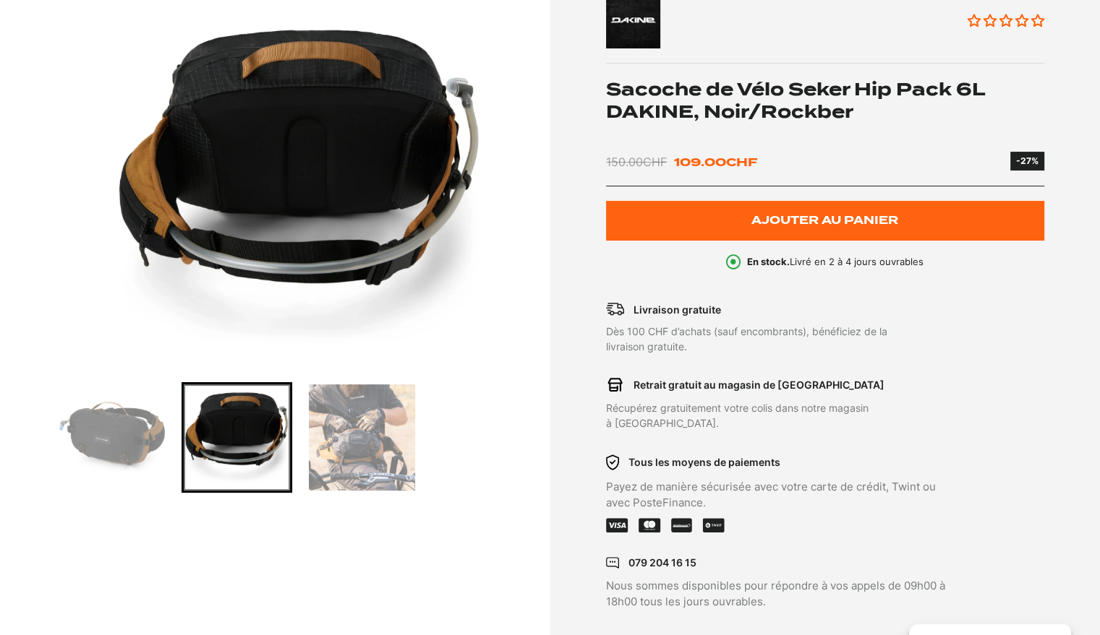
click at [313, 435] on img "Go to slide 3" at bounding box center [362, 438] width 106 height 106
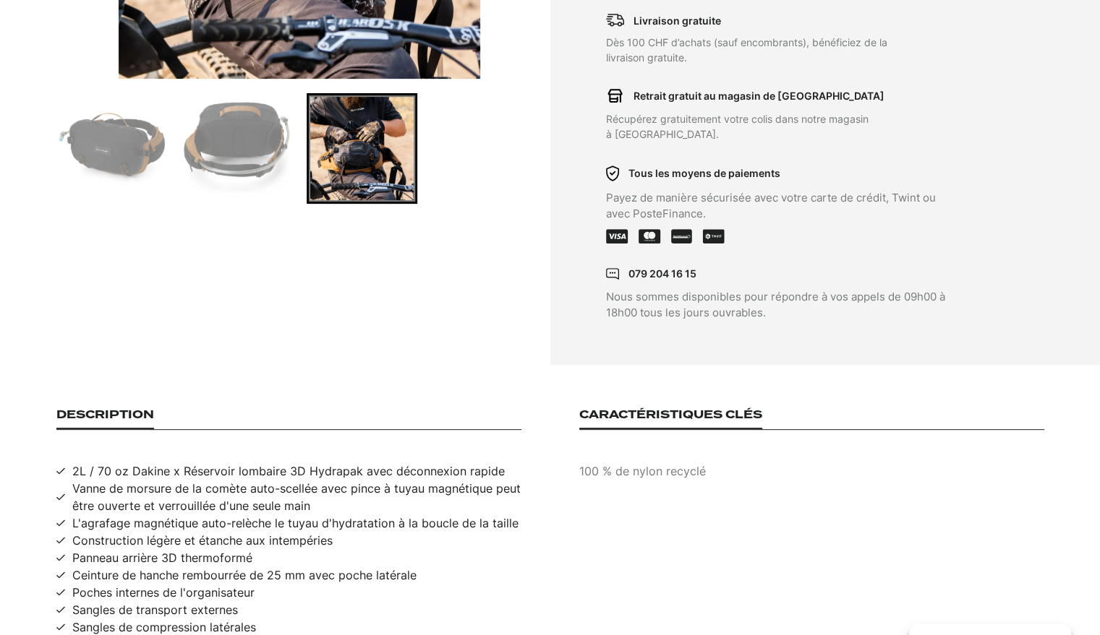
scroll to position [795, 0]
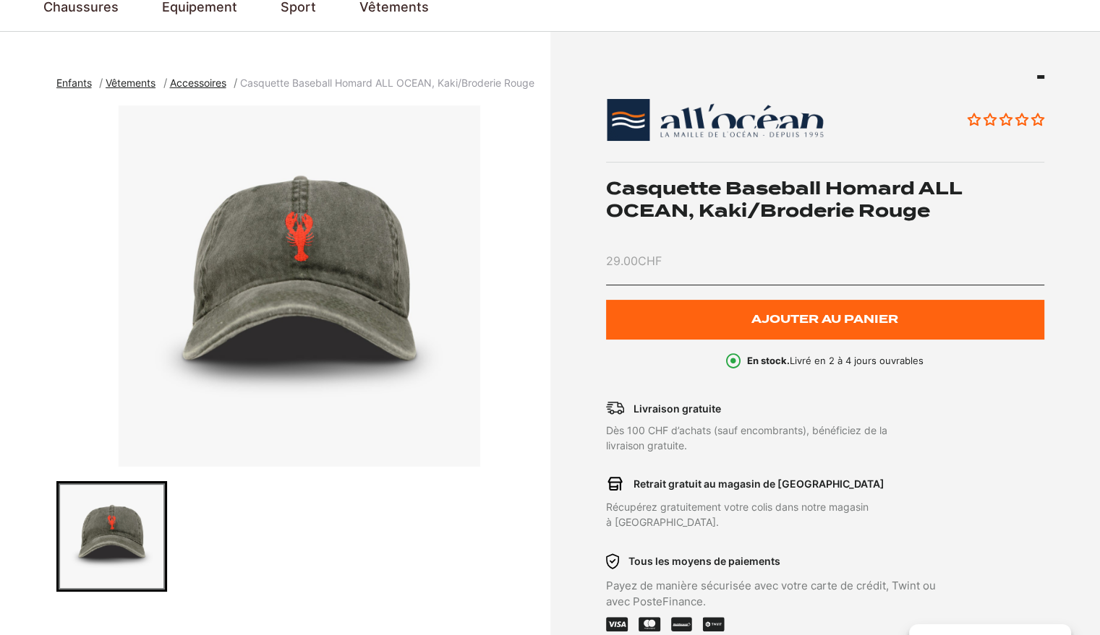
scroll to position [217, 0]
